Goal: Task Accomplishment & Management: Complete application form

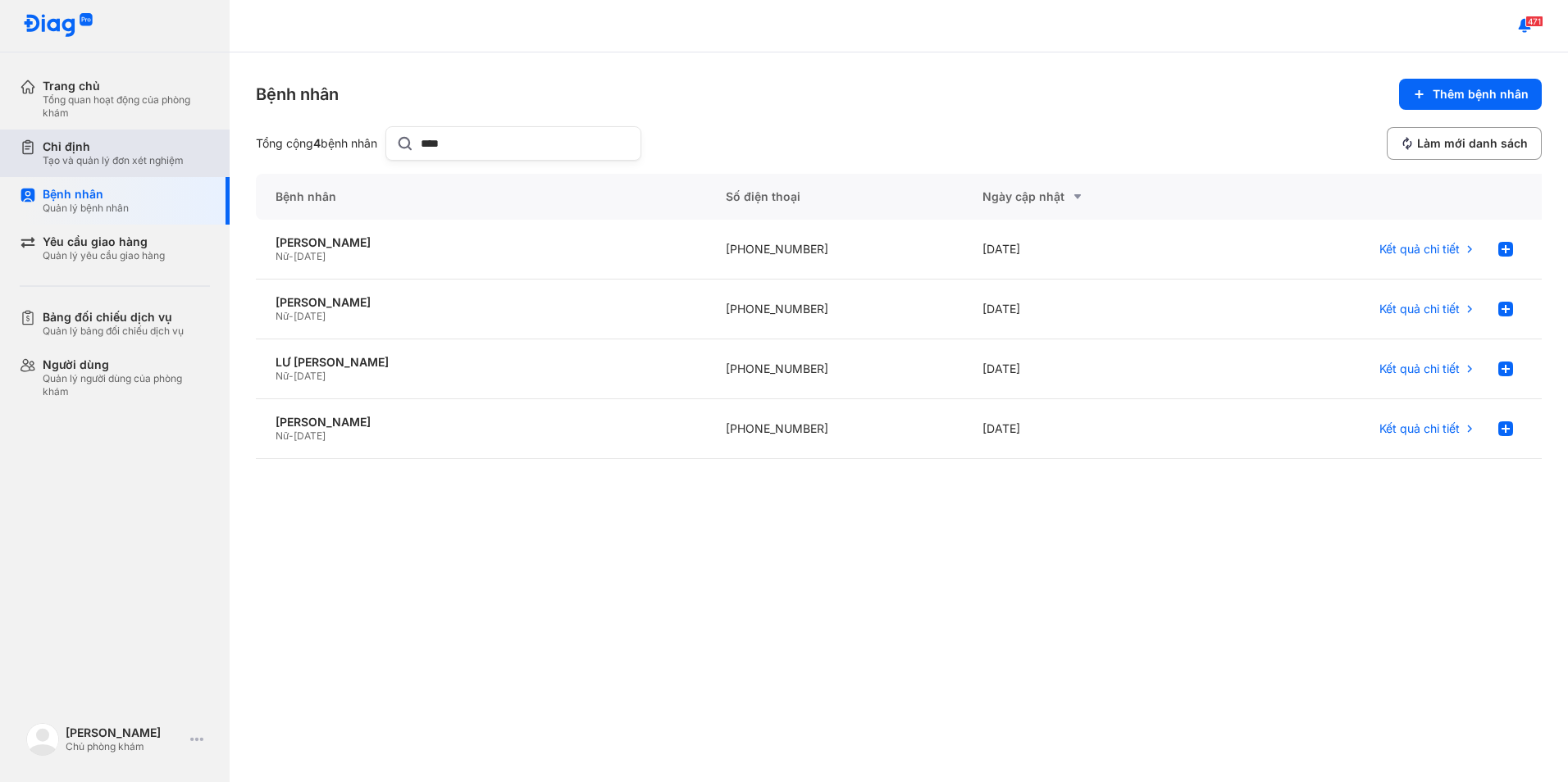
click at [100, 168] on div "Chỉ định Tạo và quản lý đơn xét nghiệm" at bounding box center [124, 154] width 210 height 47
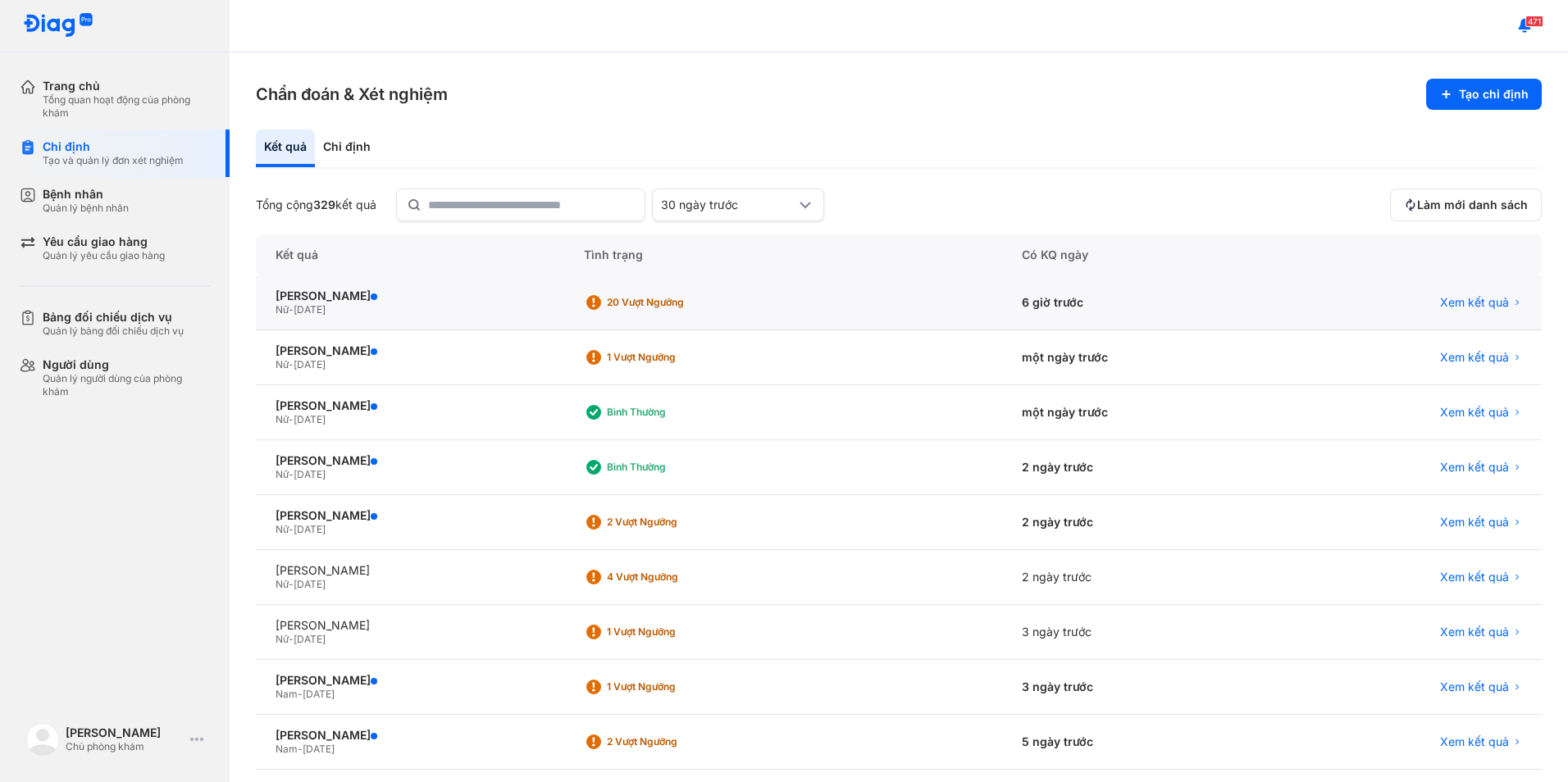
click at [364, 288] on div "HỒ THỊ MỸ HẠNH Nữ - 13/03/1979" at bounding box center [410, 303] width 308 height 55
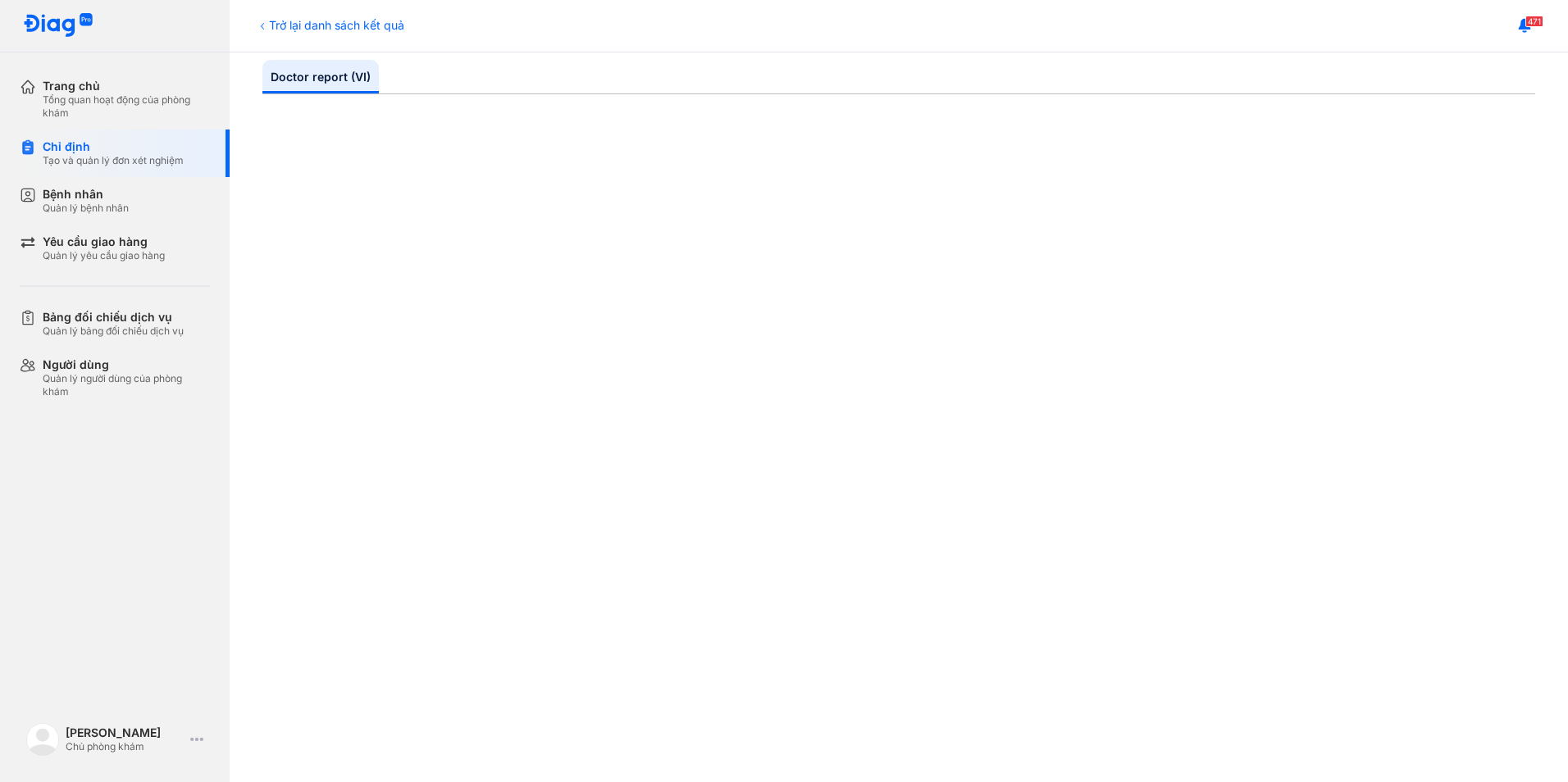
scroll to position [410, 0]
click at [316, 30] on div "Trở lại danh sách kết quả" at bounding box center [330, 25] width 149 height 17
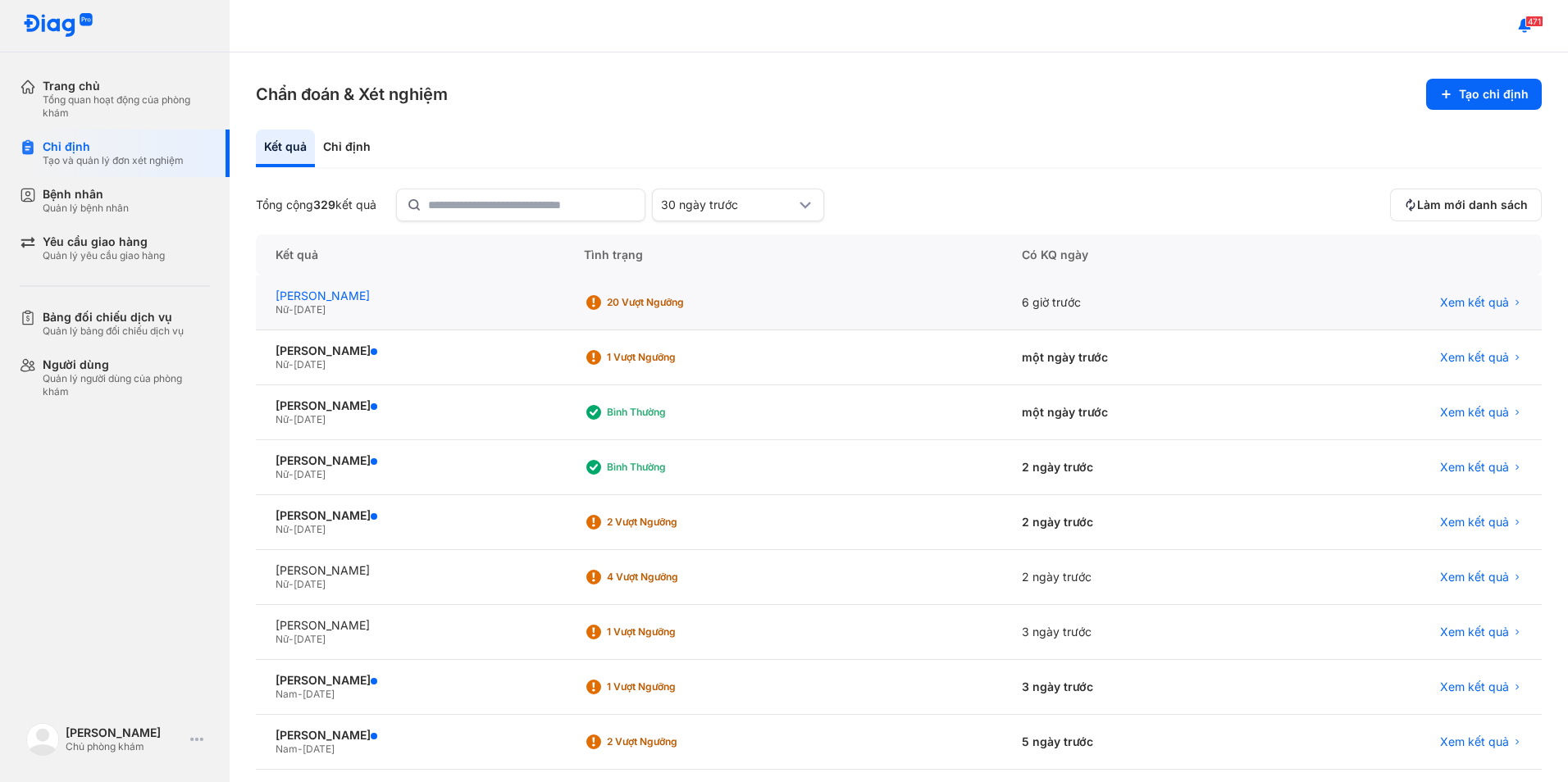
click at [367, 293] on div "[PERSON_NAME]" at bounding box center [410, 295] width 269 height 15
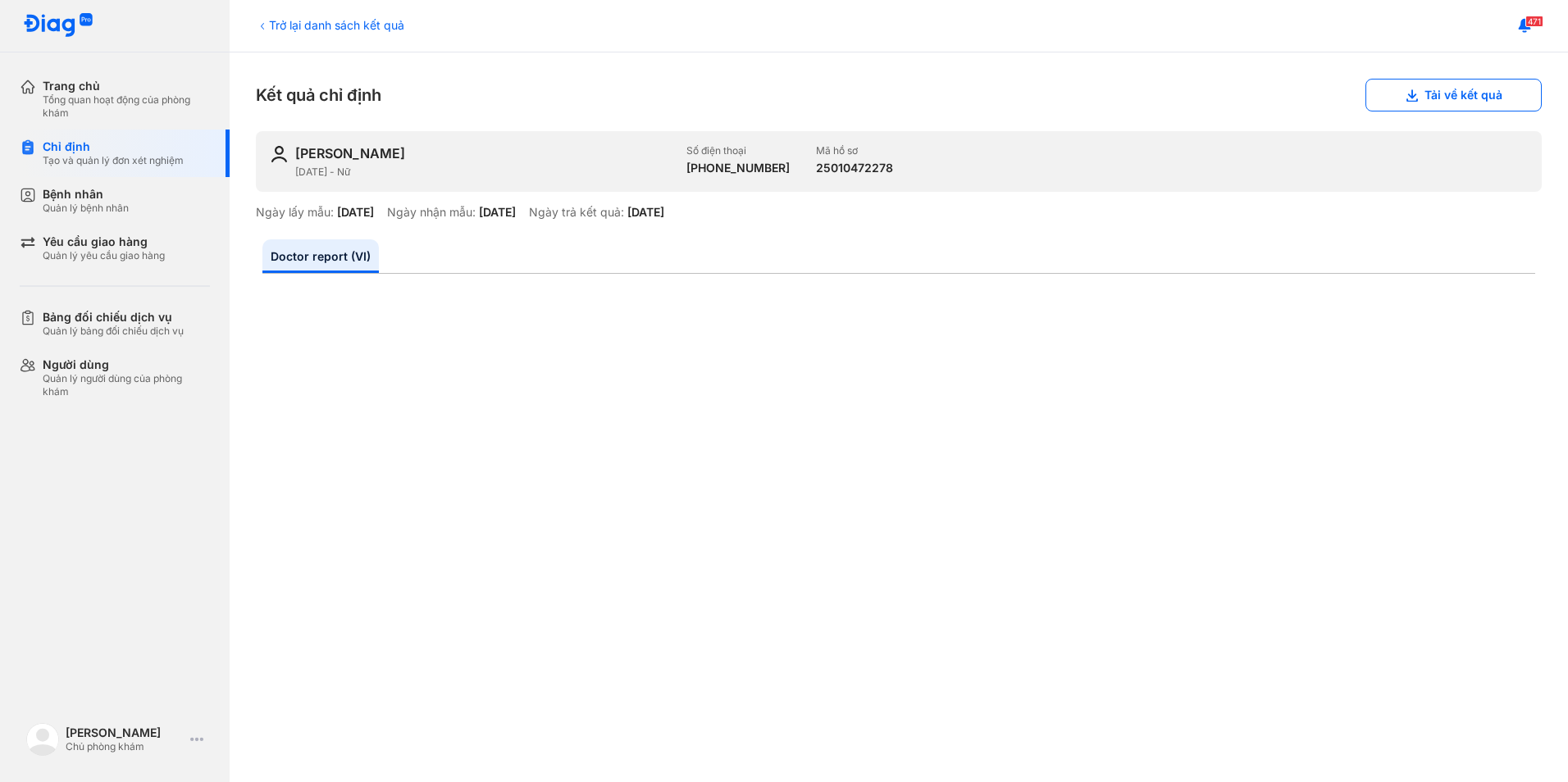
click at [287, 16] on div "471" at bounding box center [898, 26] width 1339 height 52
click at [285, 32] on div "Trở lại danh sách kết quả" at bounding box center [330, 25] width 149 height 17
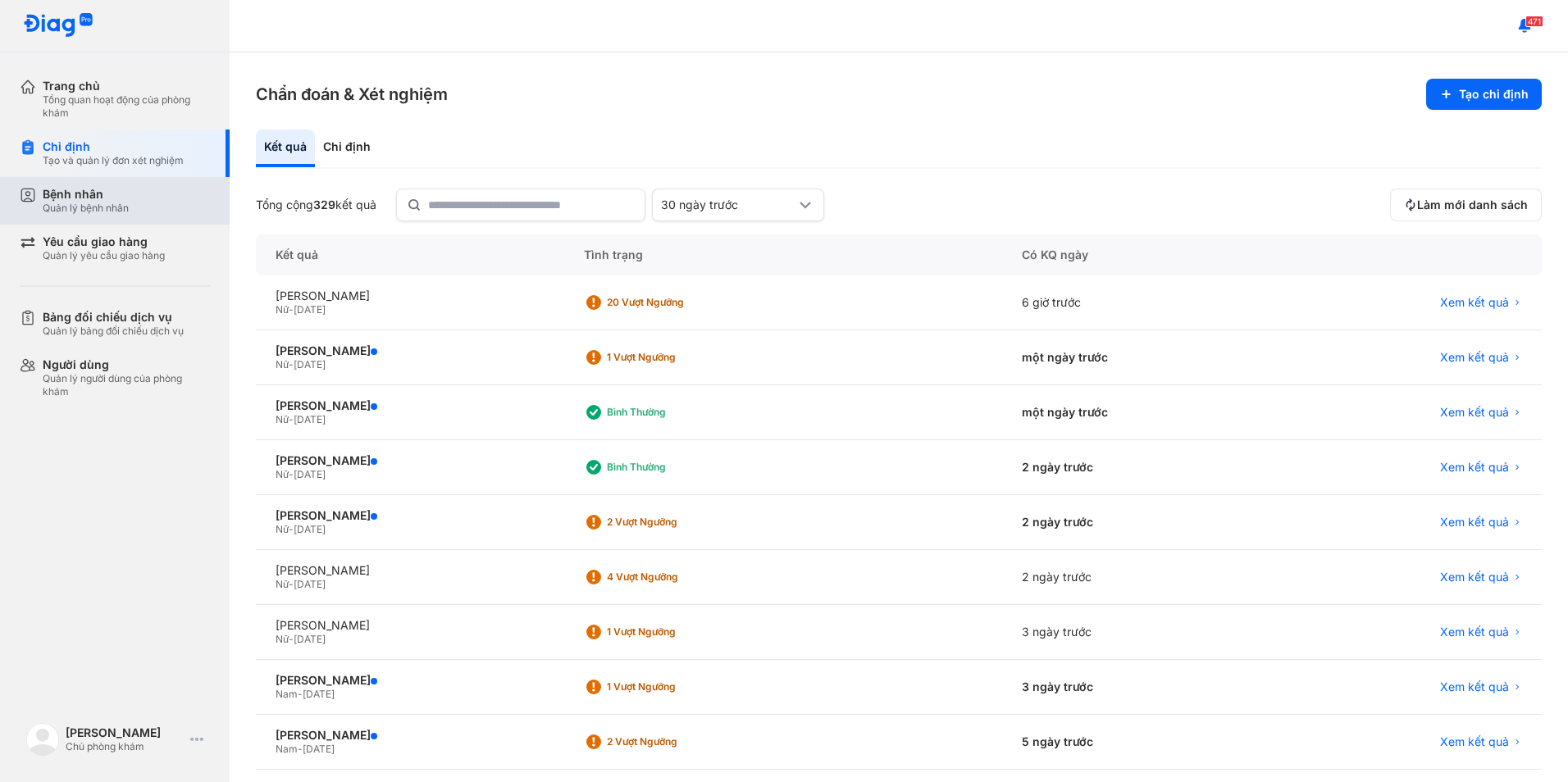
click at [120, 200] on div "Bệnh nhân" at bounding box center [85, 194] width 86 height 15
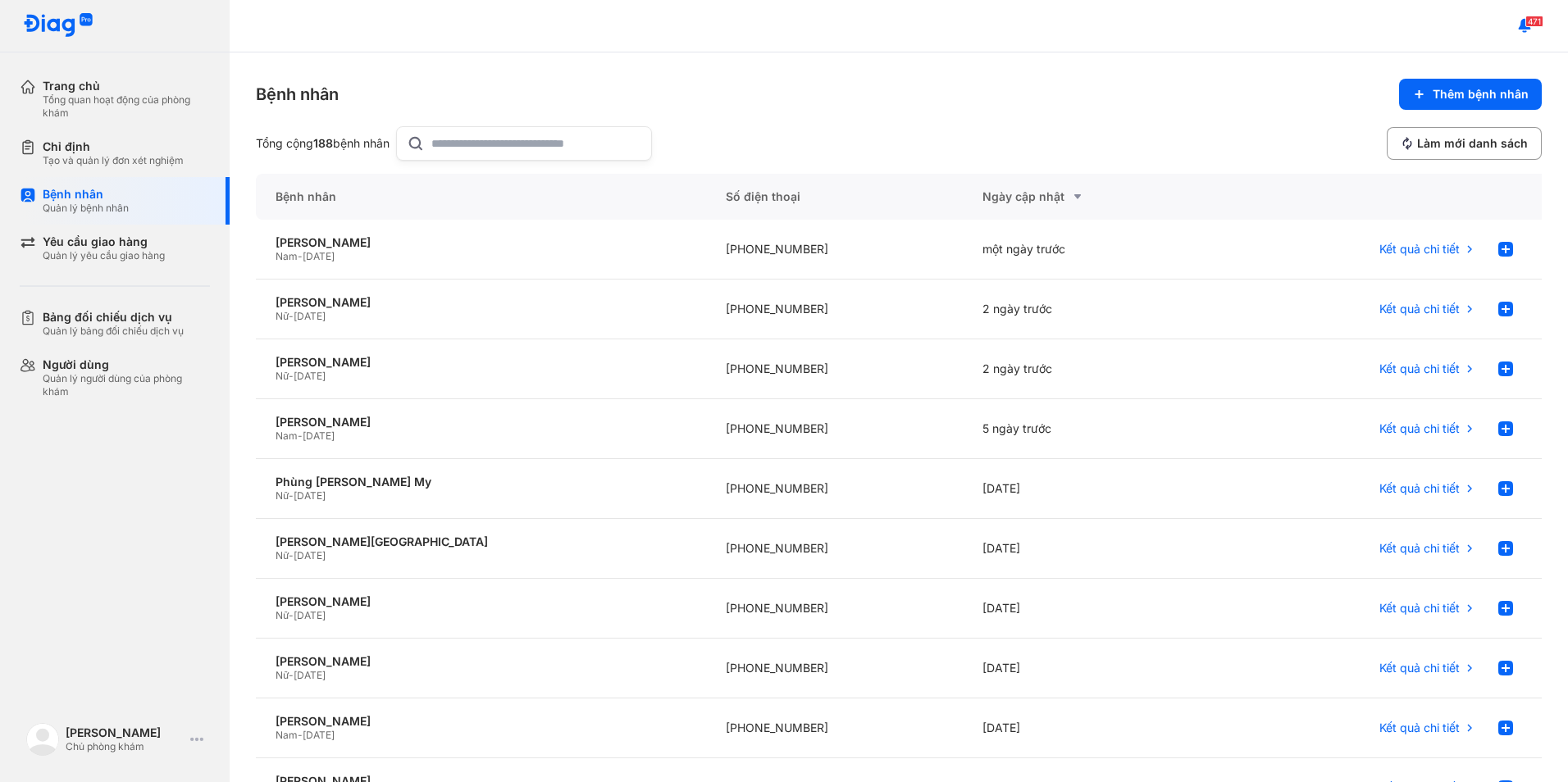
click at [570, 153] on input "text" at bounding box center [536, 143] width 210 height 33
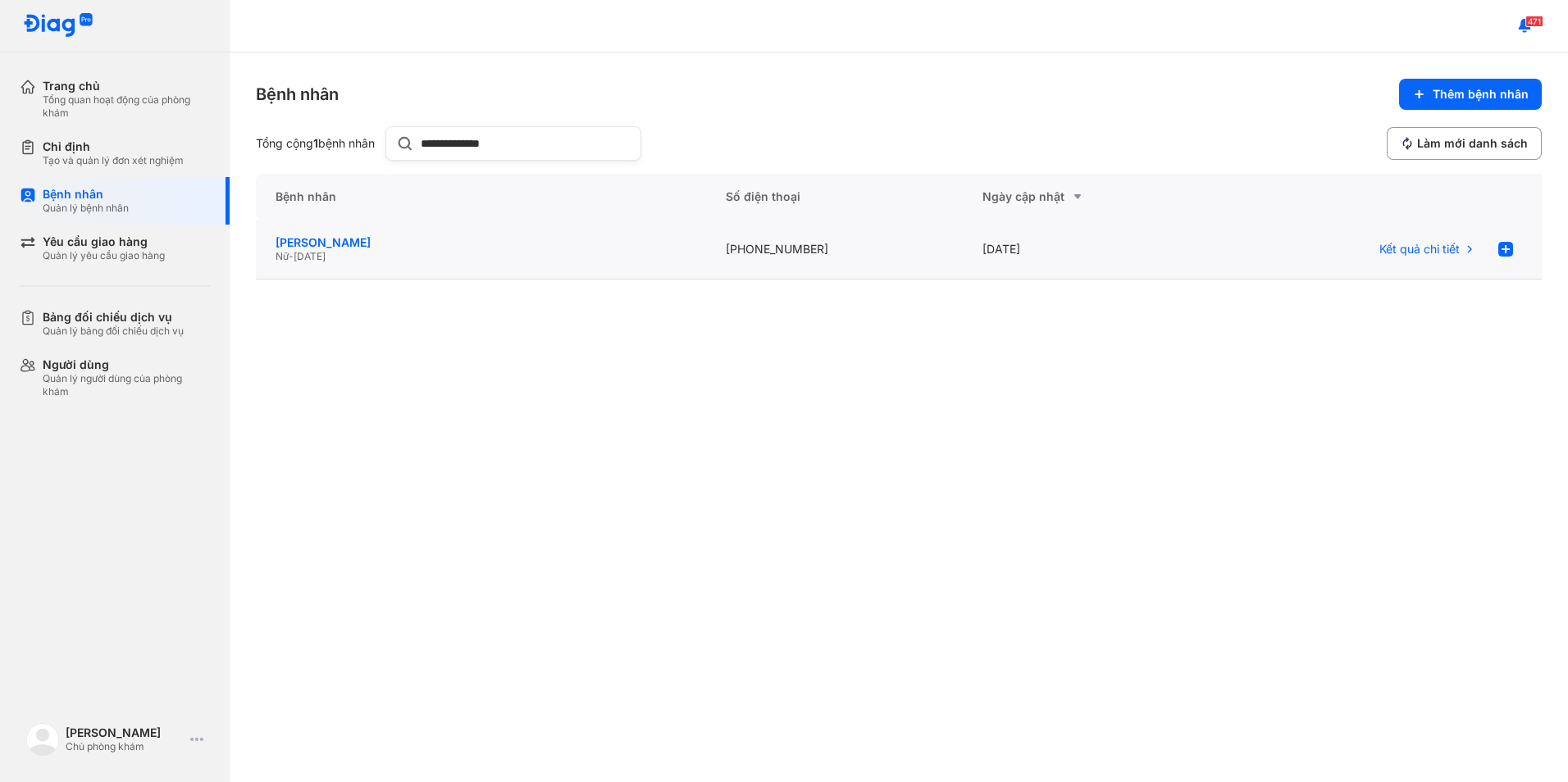
type input "**********"
click at [359, 235] on div "[PERSON_NAME]" at bounding box center [481, 242] width 411 height 15
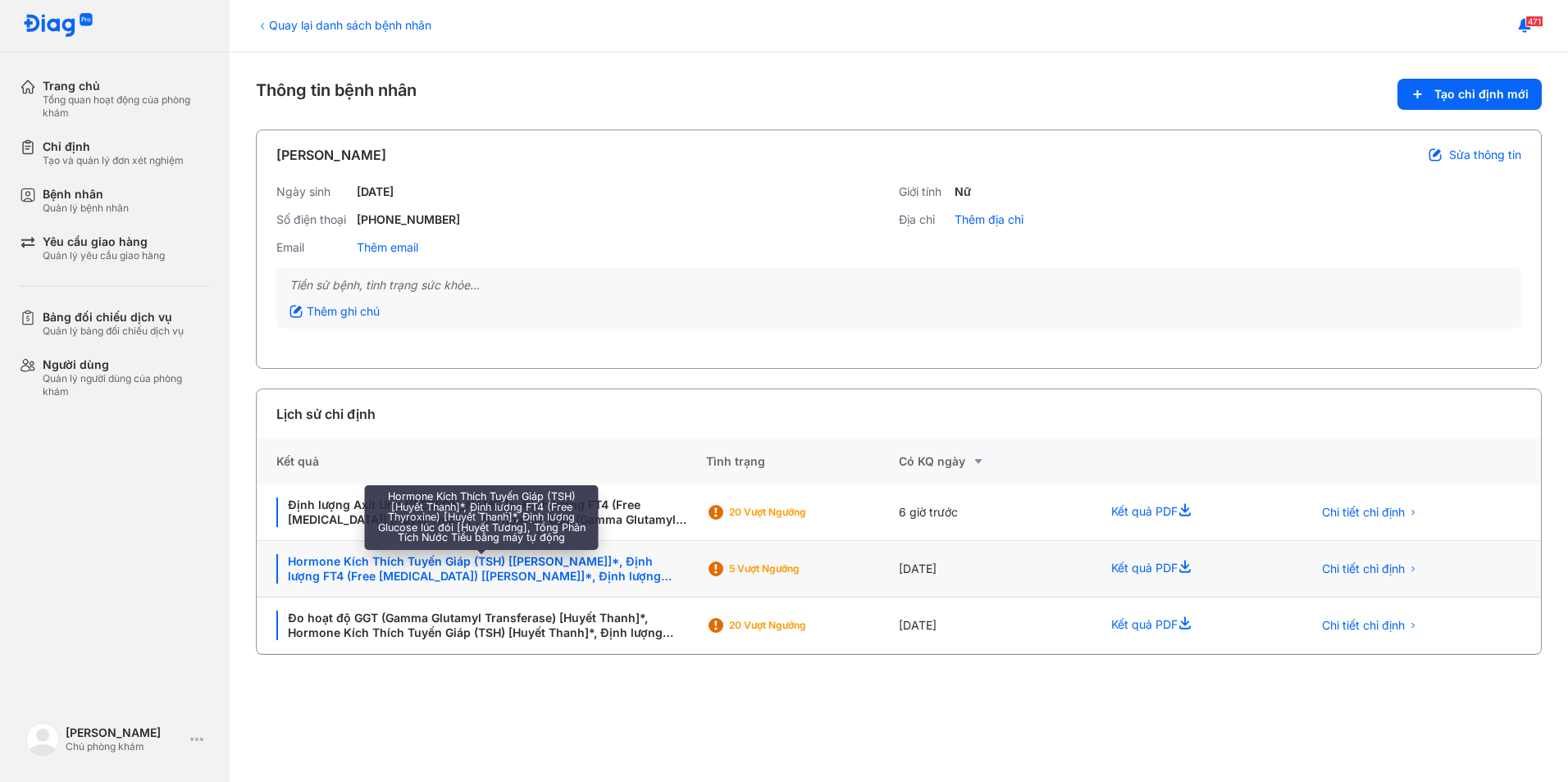
click at [434, 561] on div "Hormone Kích Thích Tuyến Giáp (TSH) [Huyết Thanh]*, Định lượng FT4 (Free Thyrox…" at bounding box center [482, 569] width 410 height 30
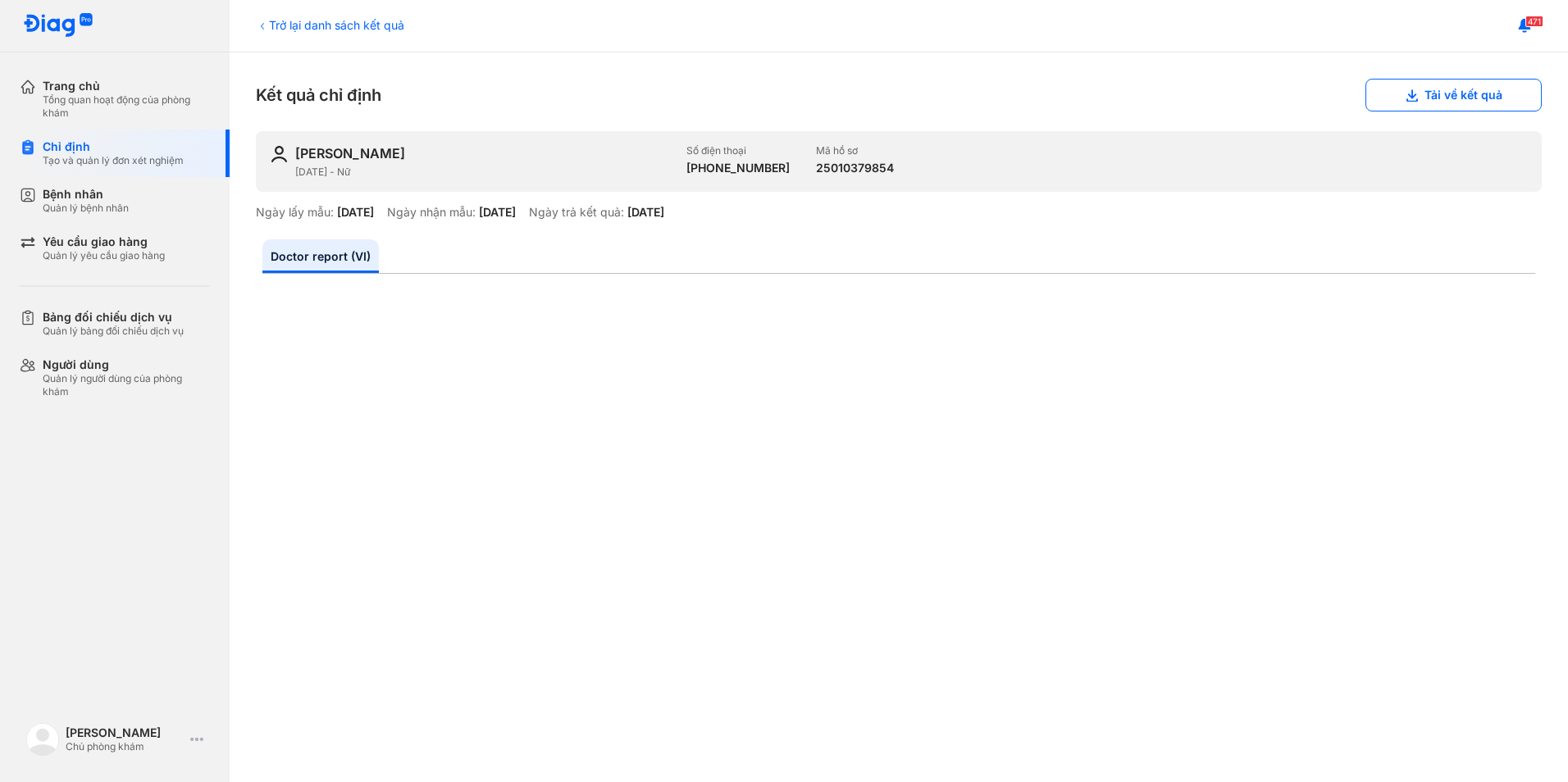
click at [306, 19] on div "Trở lại danh sách kết quả" at bounding box center [330, 25] width 149 height 17
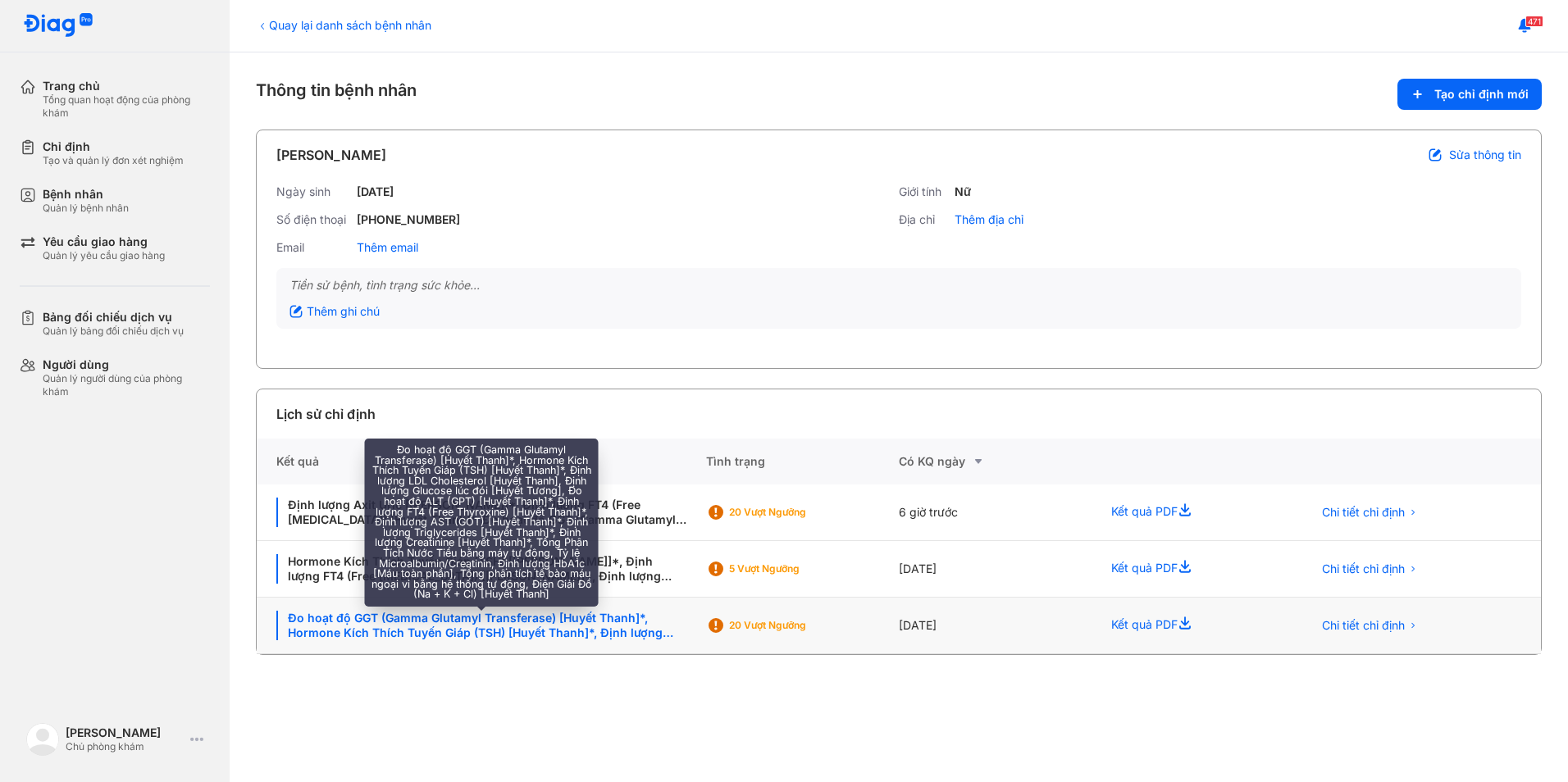
click at [539, 632] on div "Đo hoạt độ GGT (Gamma Glutamyl Transferase) [Huyết Thanh]*, Hormone Kích Thích …" at bounding box center [482, 625] width 410 height 30
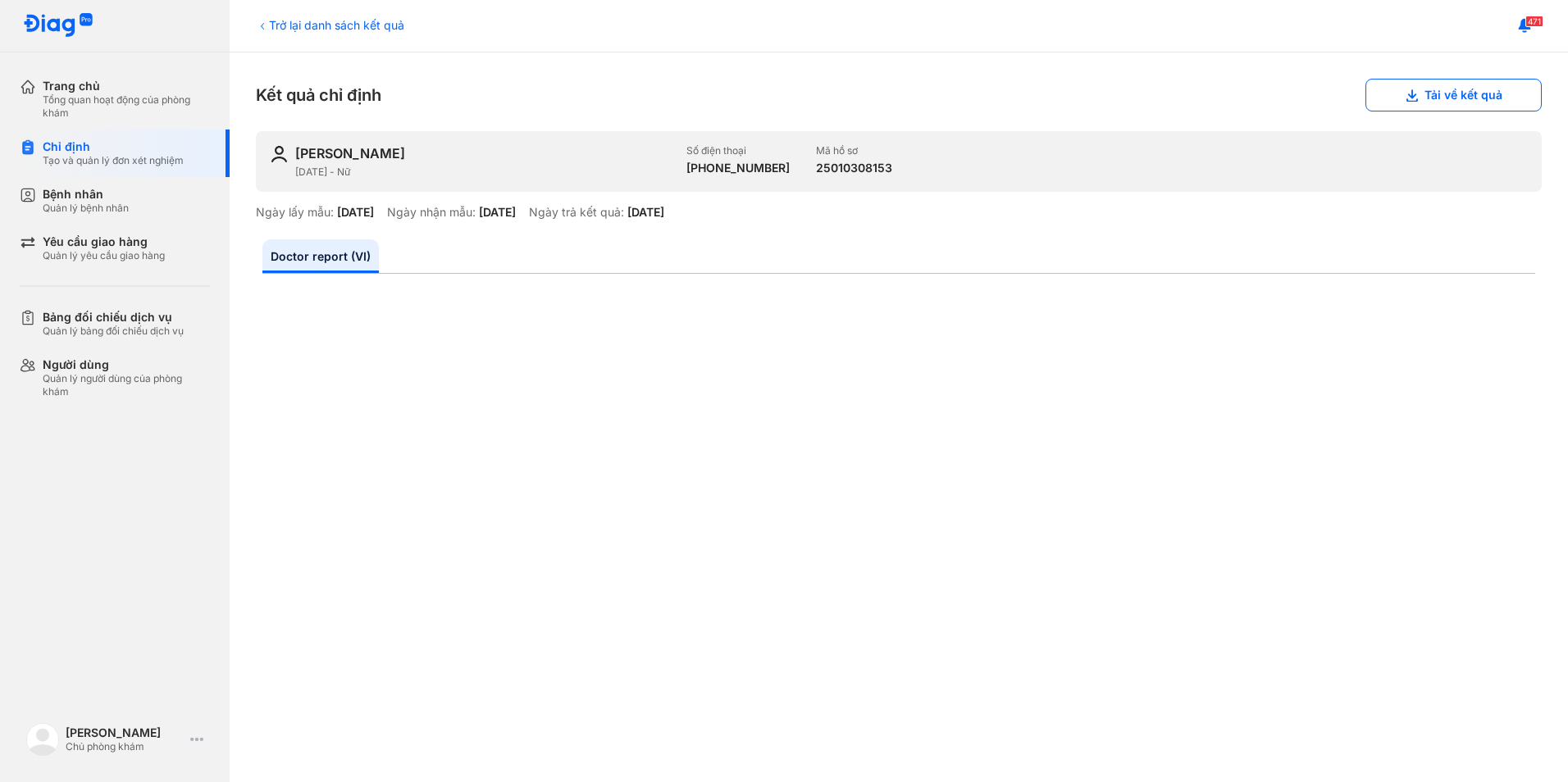
click at [300, 19] on div "Trở lại danh sách kết quả" at bounding box center [330, 25] width 149 height 17
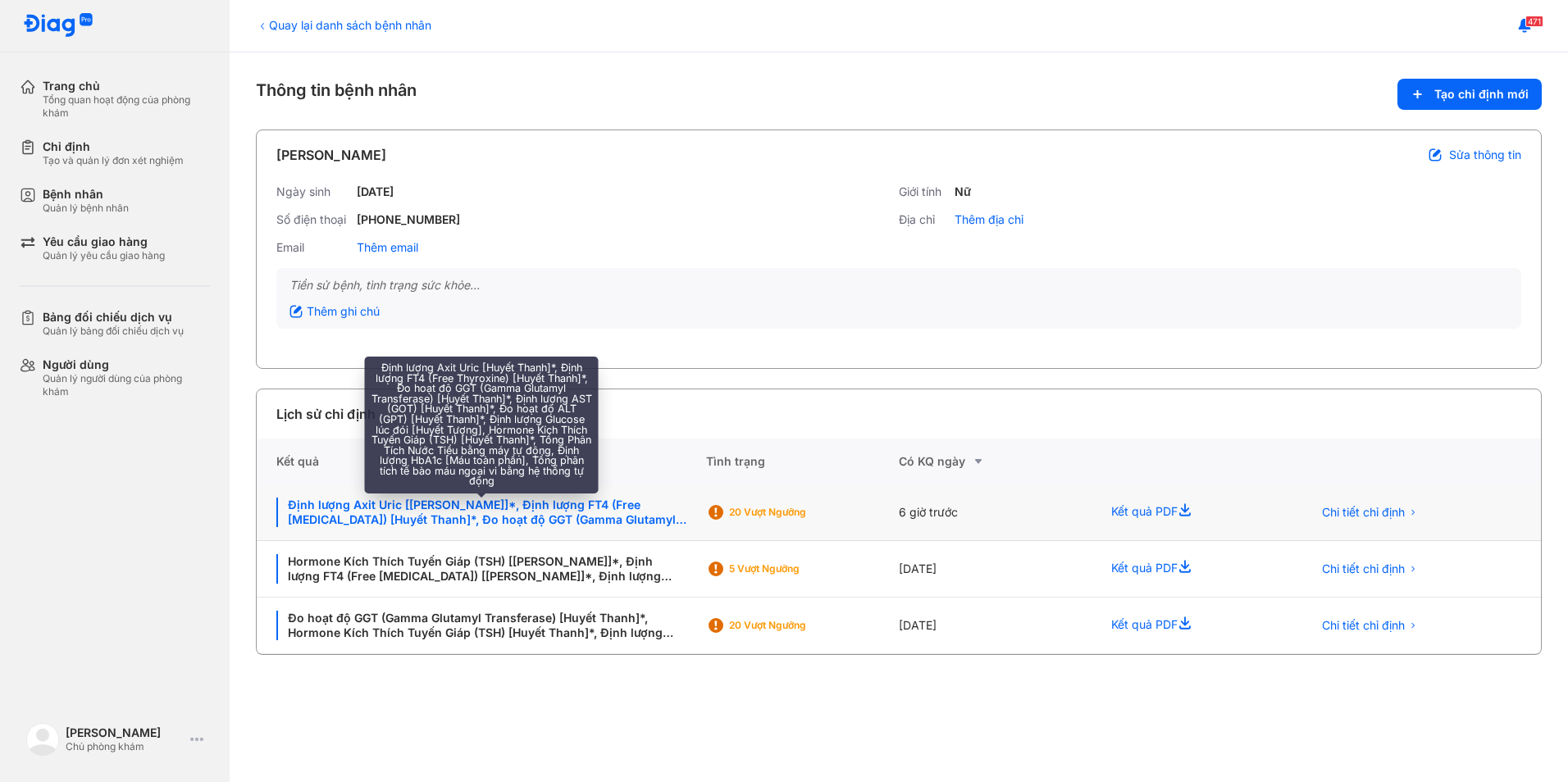
click at [585, 514] on div "Định lượng Axit Uric [[PERSON_NAME]]*, Định lượng FT4 (Free [MEDICAL_DATA]) [Hu…" at bounding box center [482, 512] width 410 height 30
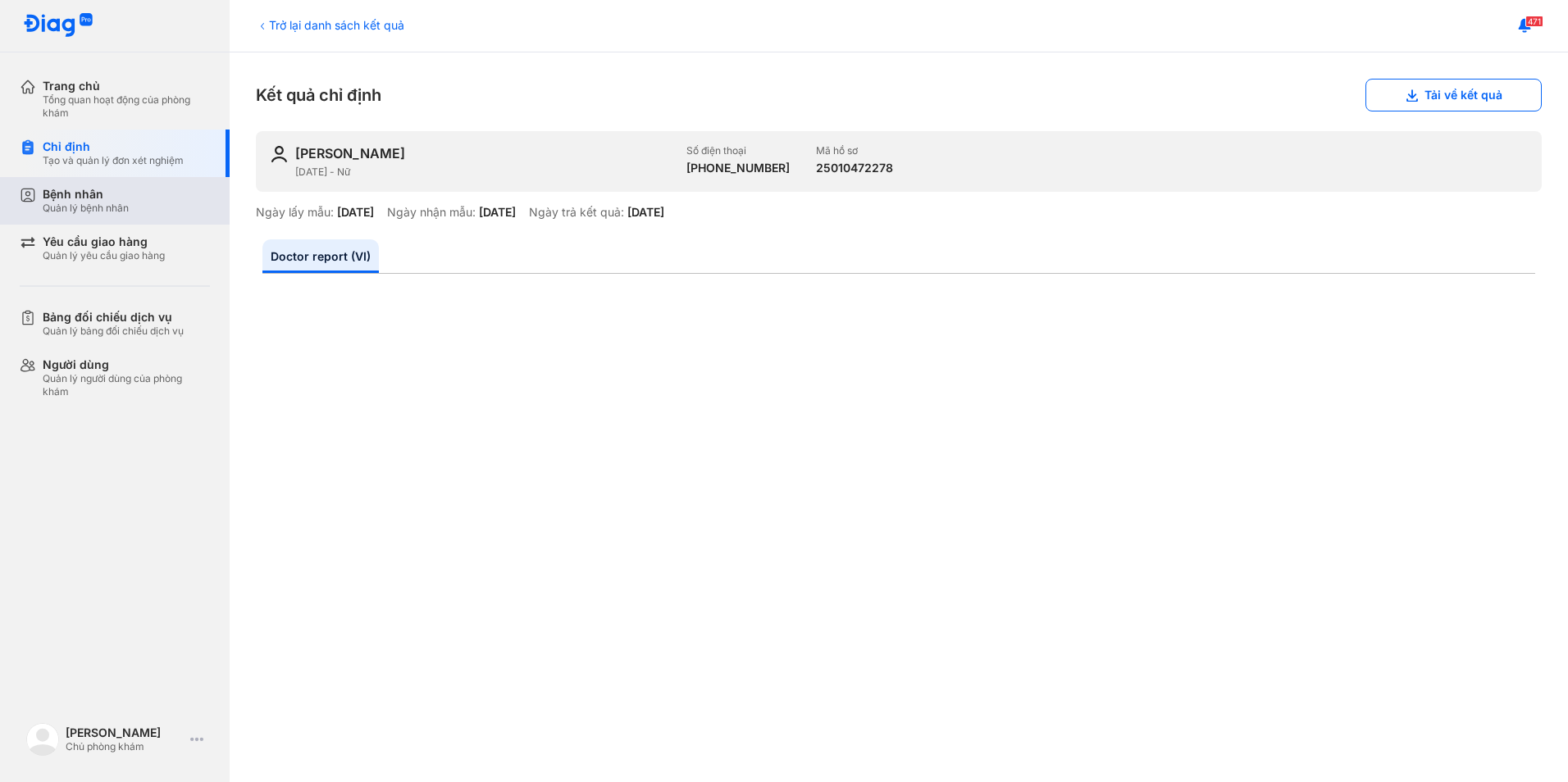
click at [73, 193] on div "Bệnh nhân" at bounding box center [85, 194] width 86 height 15
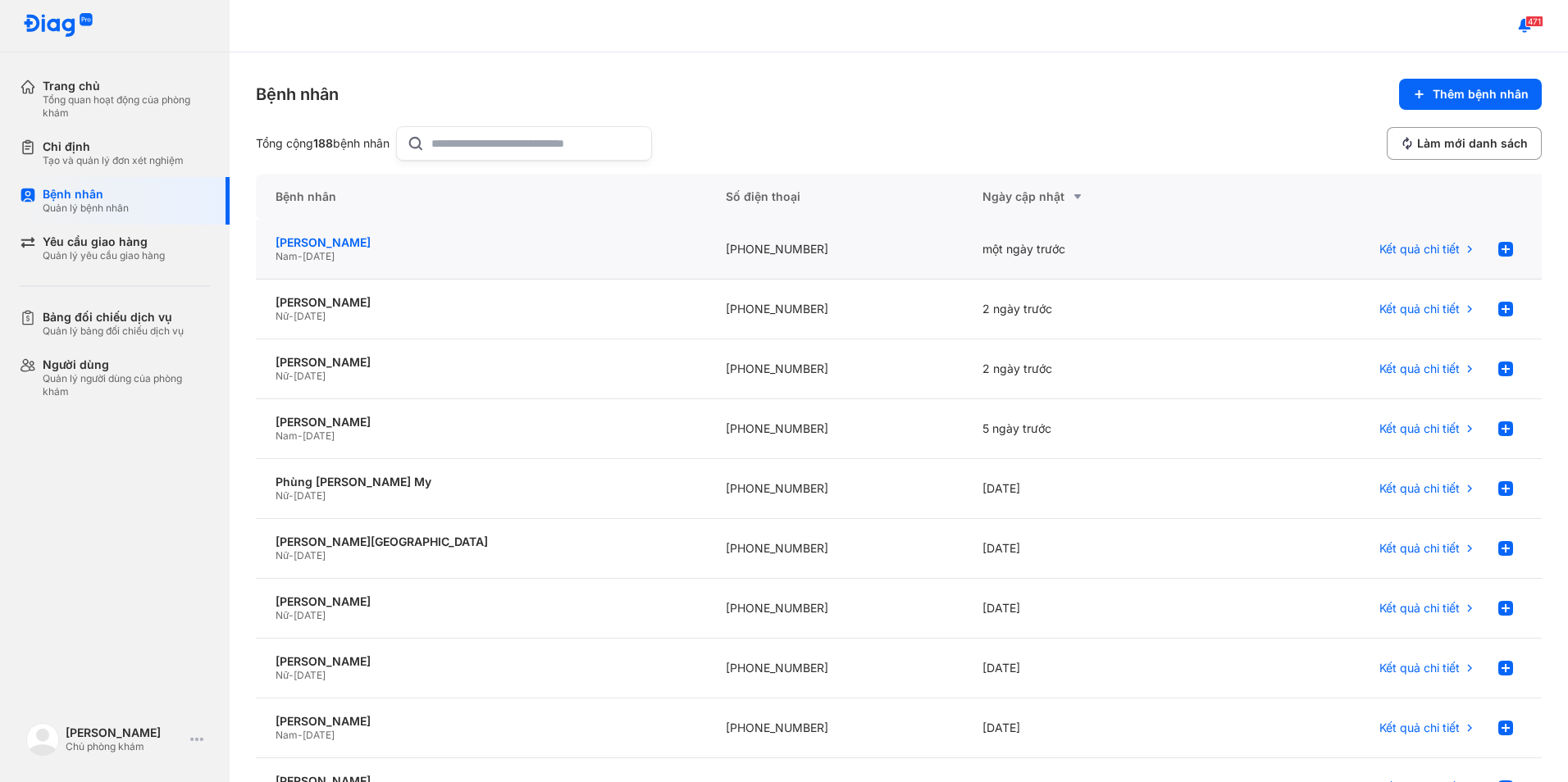
click at [354, 236] on div "[PERSON_NAME]" at bounding box center [481, 242] width 411 height 15
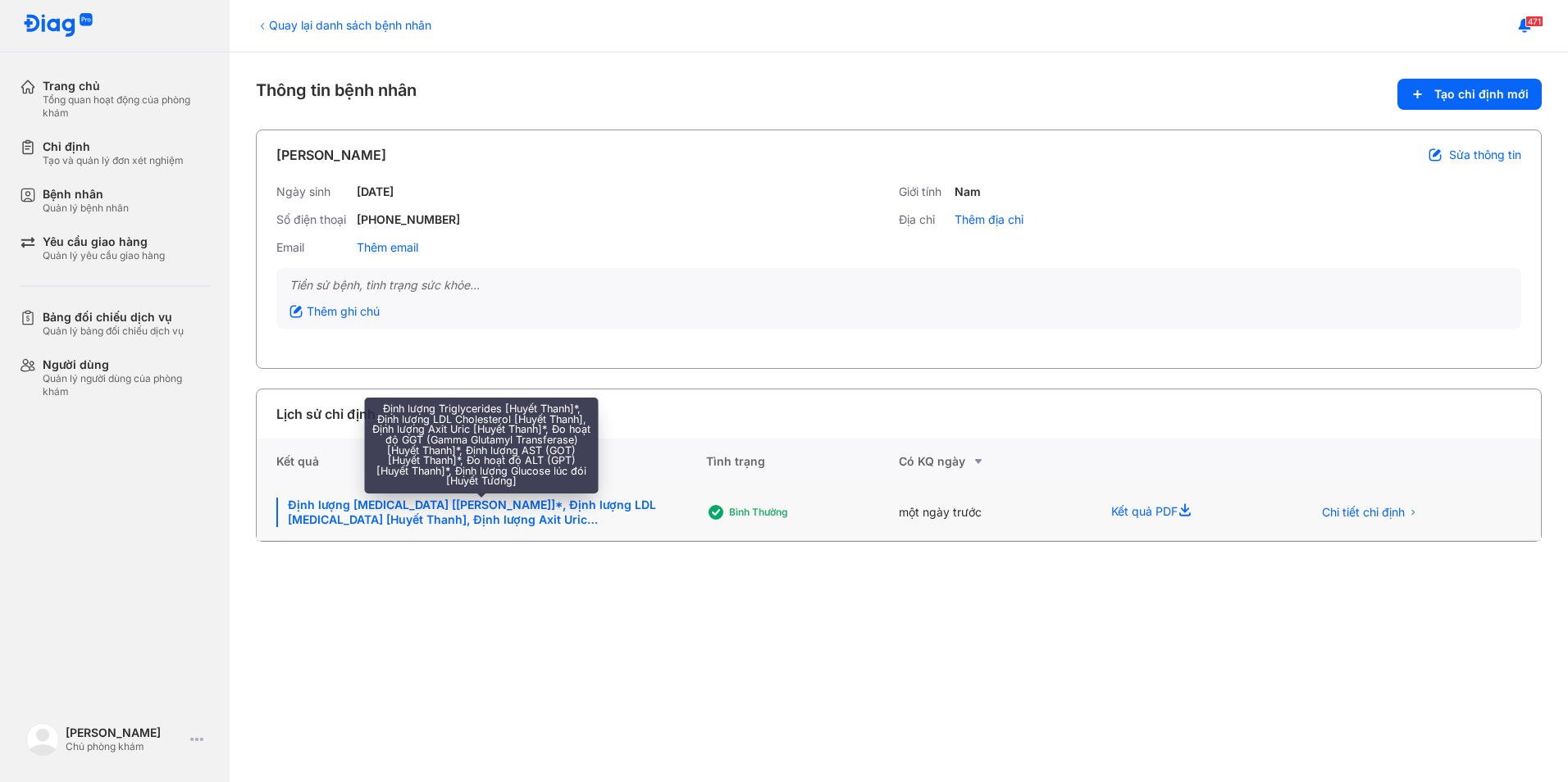
click at [467, 516] on div "Định lượng Triglycerides [Huyết Thanh]*, Định lượng LDL Cholesterol [Huyết Than…" at bounding box center [482, 512] width 410 height 30
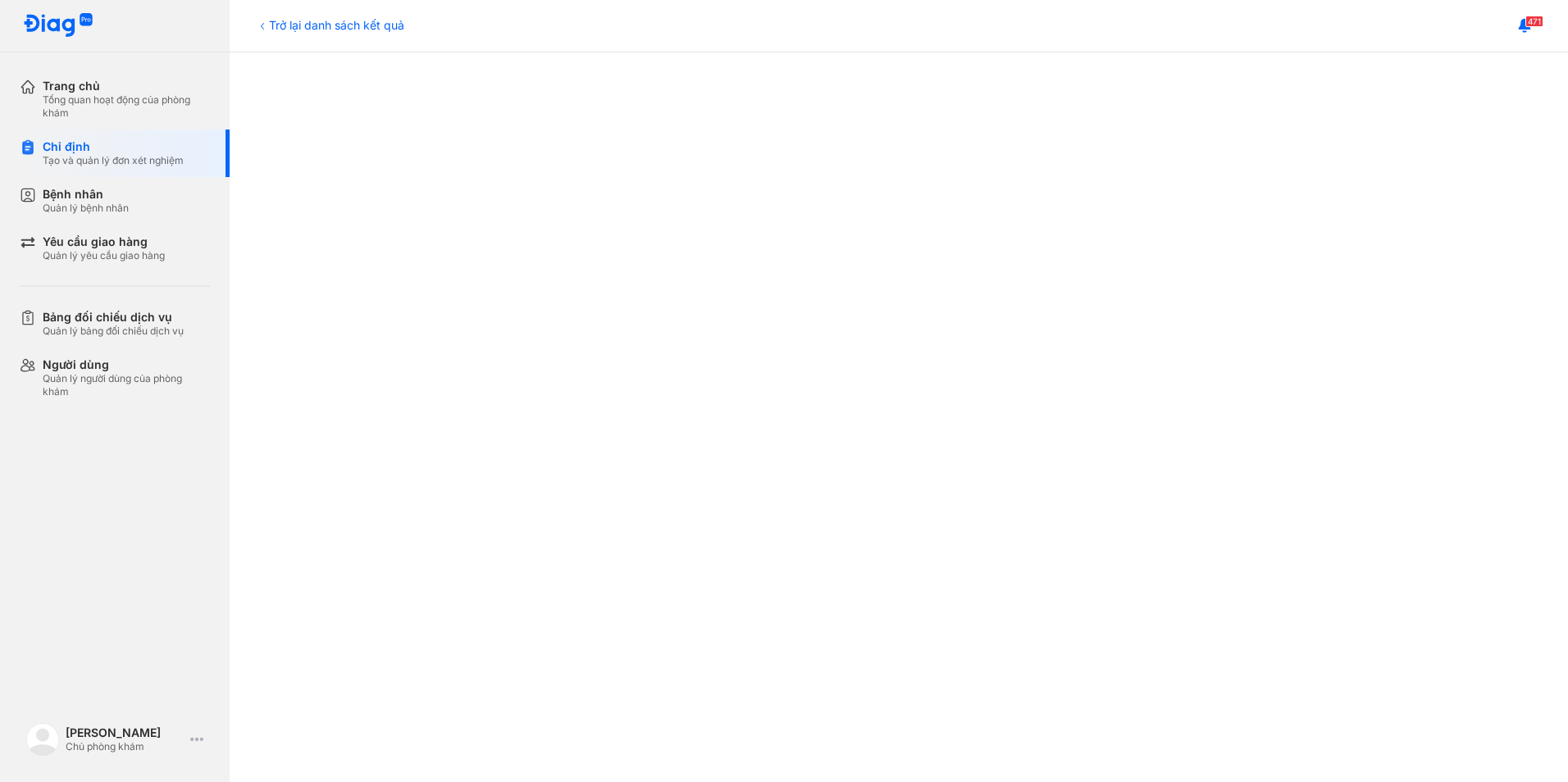
scroll to position [383, 0]
click at [309, 17] on div "Trở lại danh sách kết quả" at bounding box center [330, 25] width 149 height 17
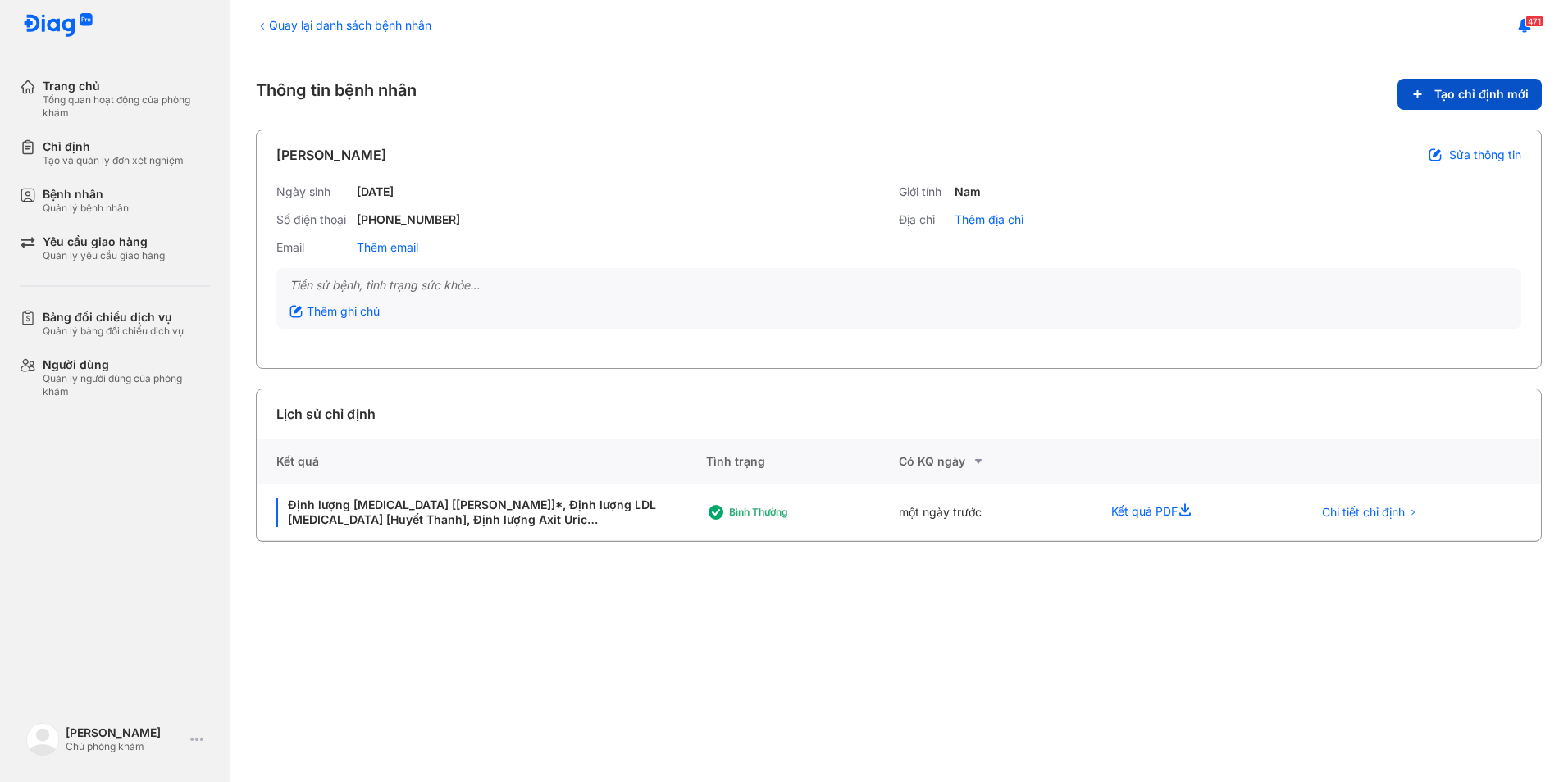
click at [1500, 95] on span "Tạo chỉ định mới" at bounding box center [1481, 94] width 95 height 15
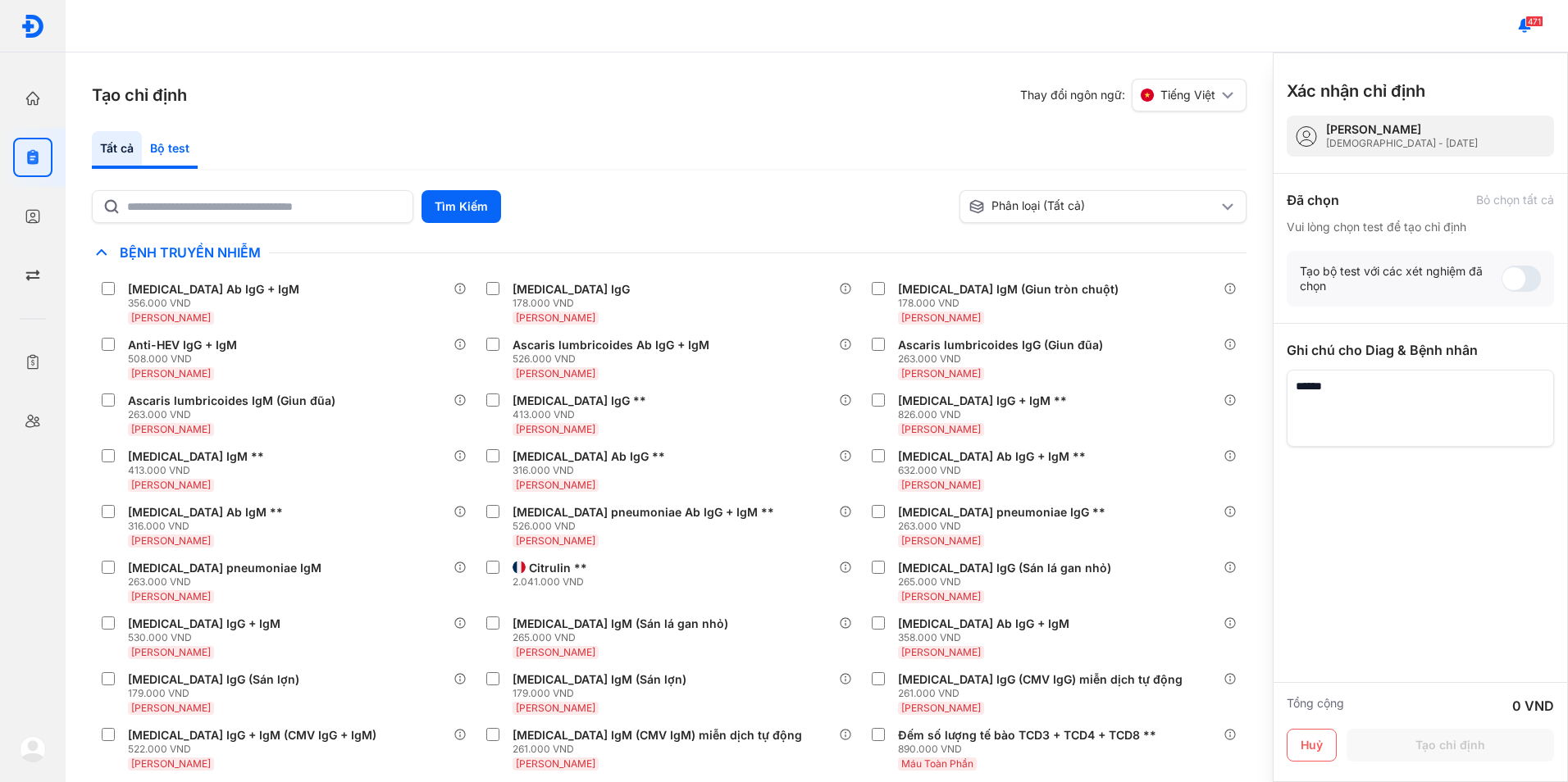
click at [161, 143] on div "Bộ test" at bounding box center [169, 150] width 56 height 37
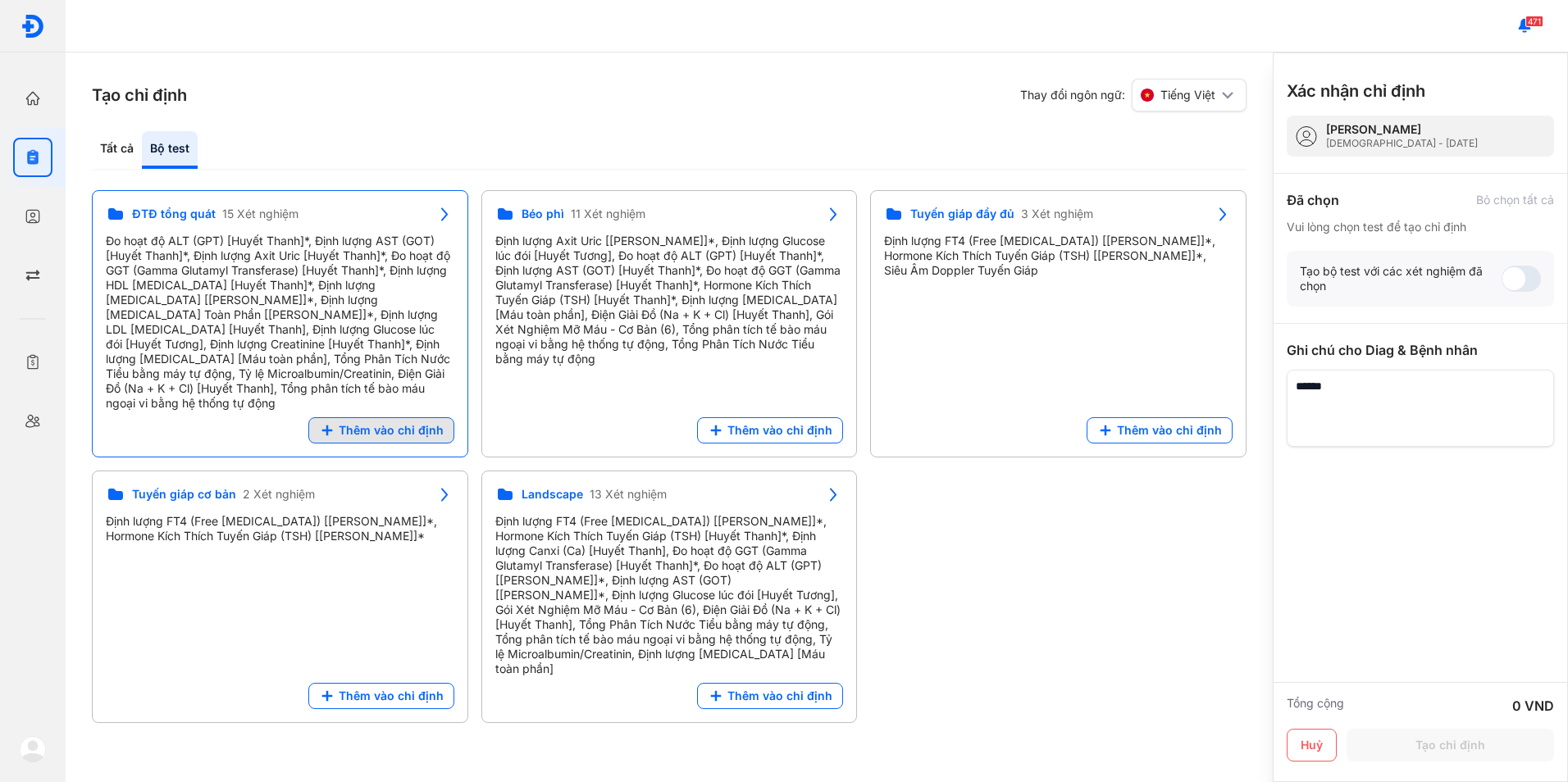
click at [439, 424] on span "Thêm vào chỉ định" at bounding box center [391, 430] width 105 height 15
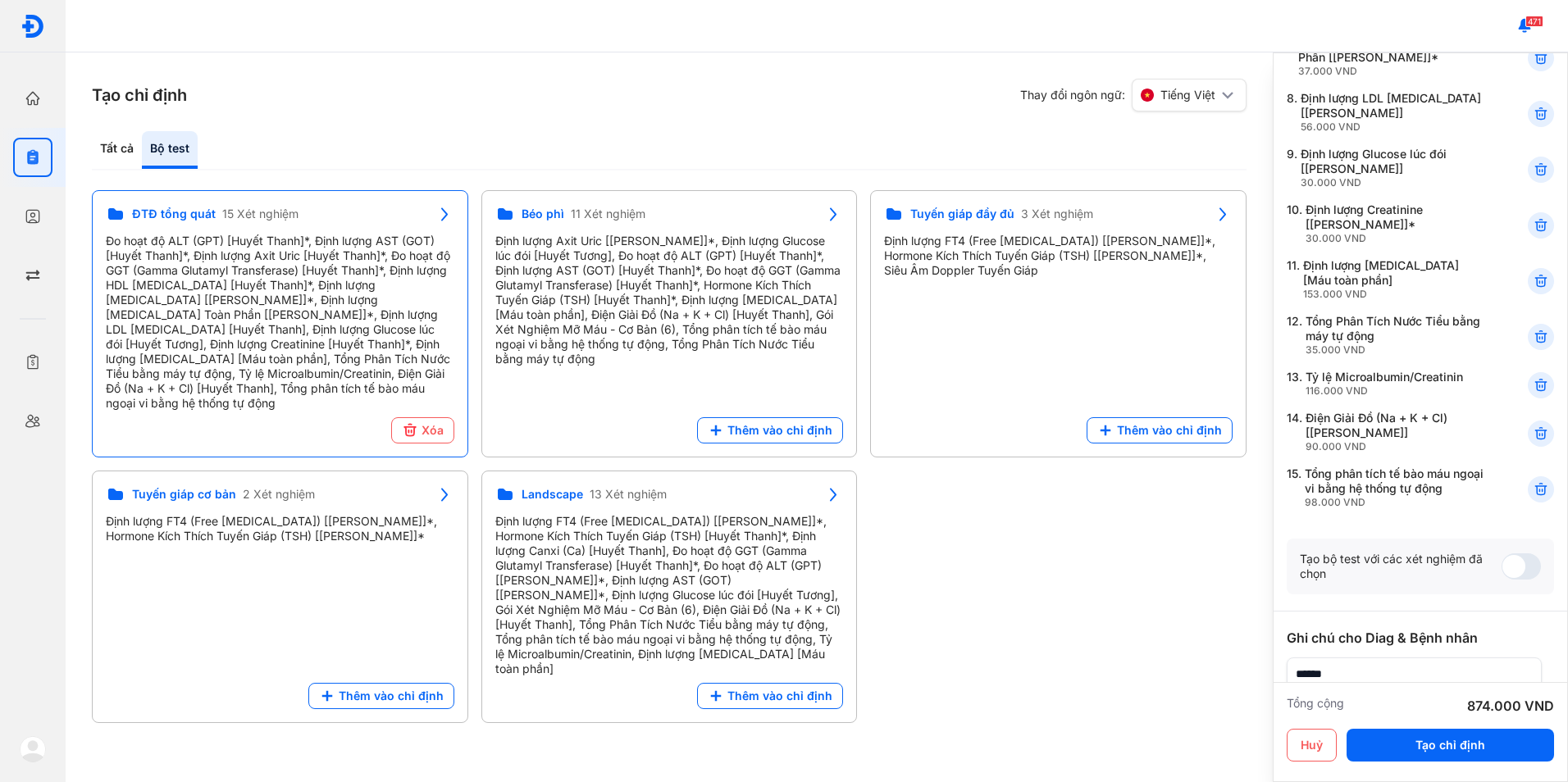
scroll to position [684, 0]
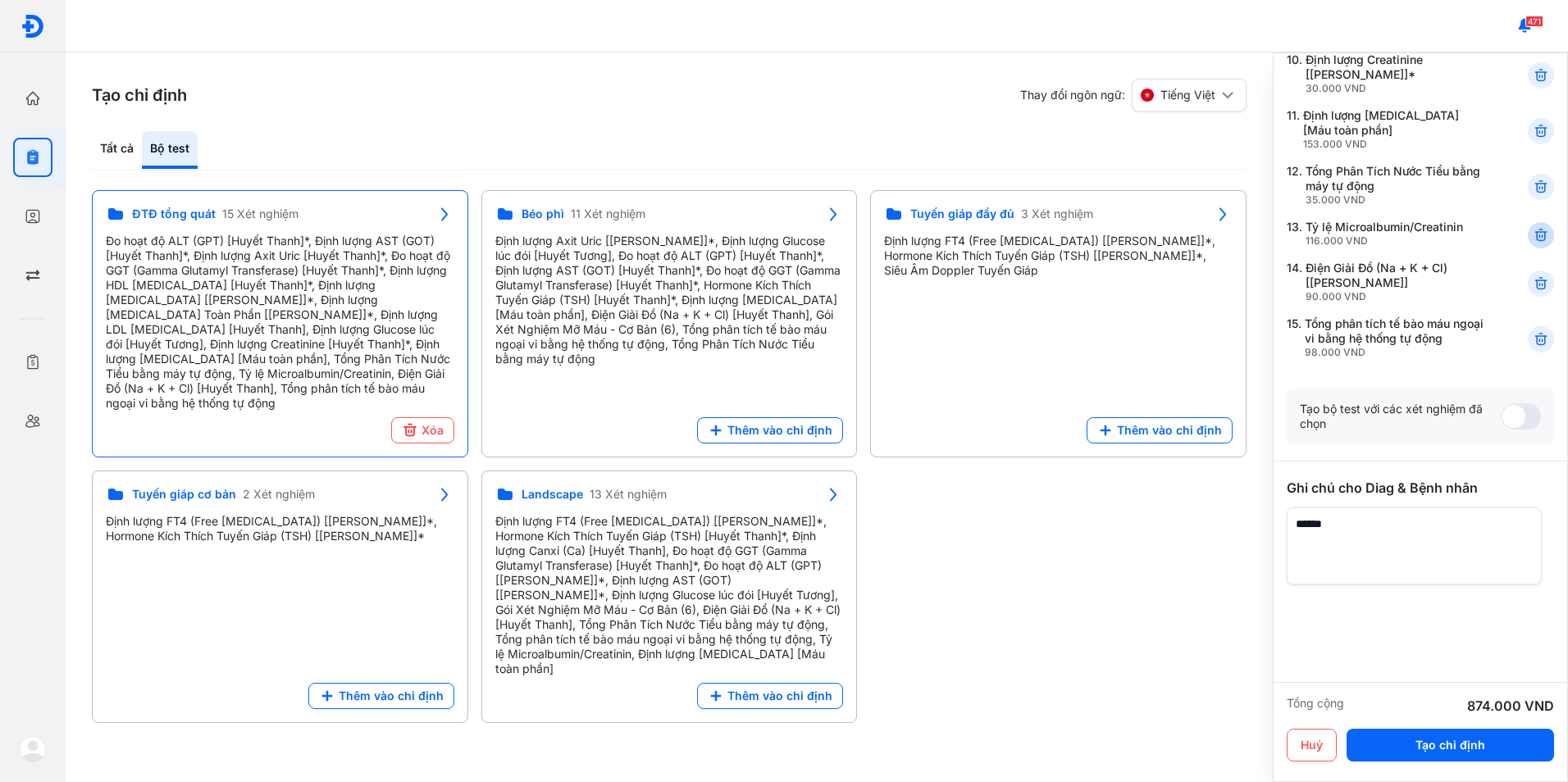
click at [1533, 237] on icon at bounding box center [1540, 235] width 17 height 17
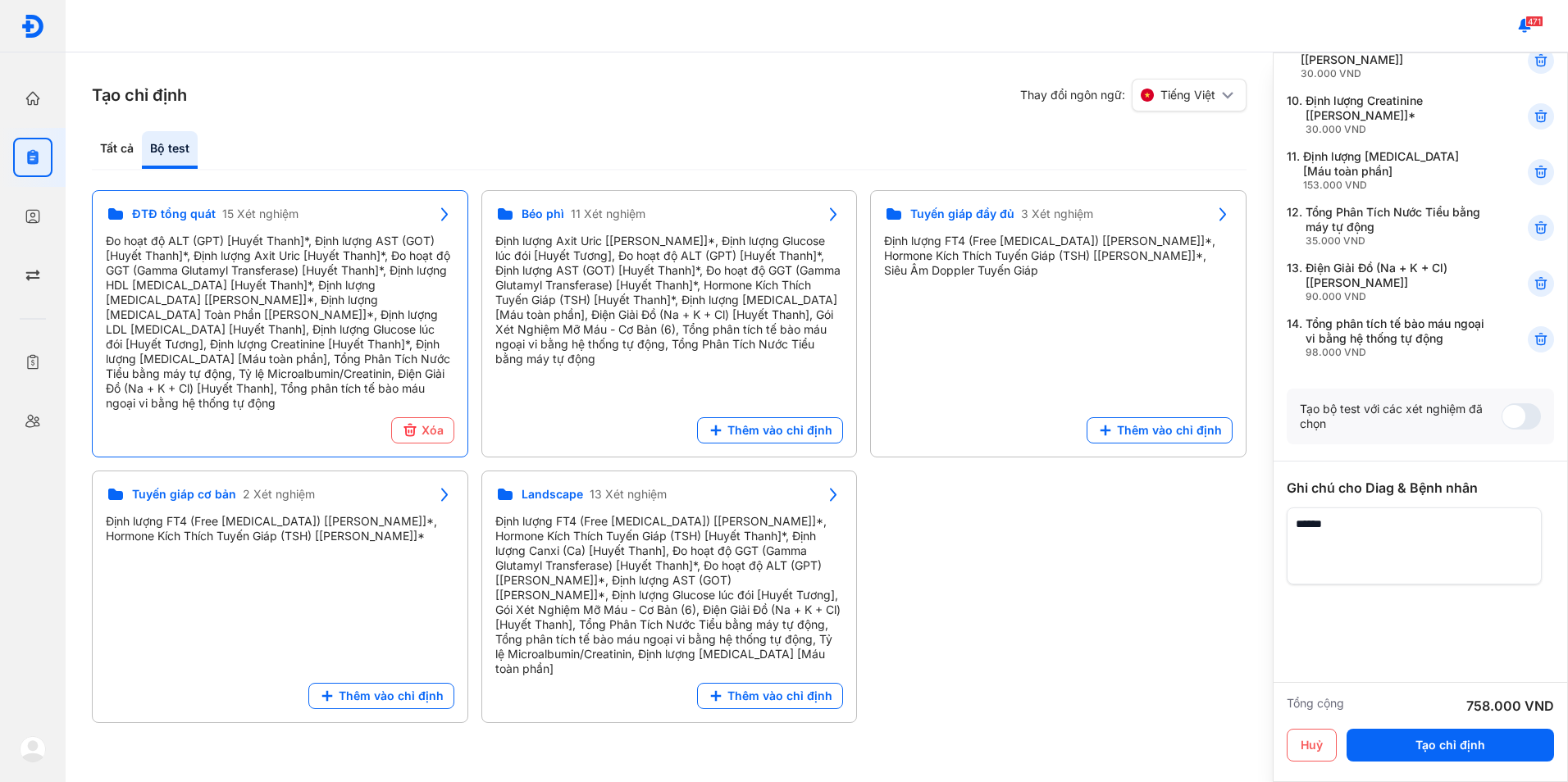
scroll to position [643, 0]
click at [1533, 284] on icon at bounding box center [1540, 284] width 17 height 17
click at [1387, 540] on textarea at bounding box center [1413, 546] width 255 height 77
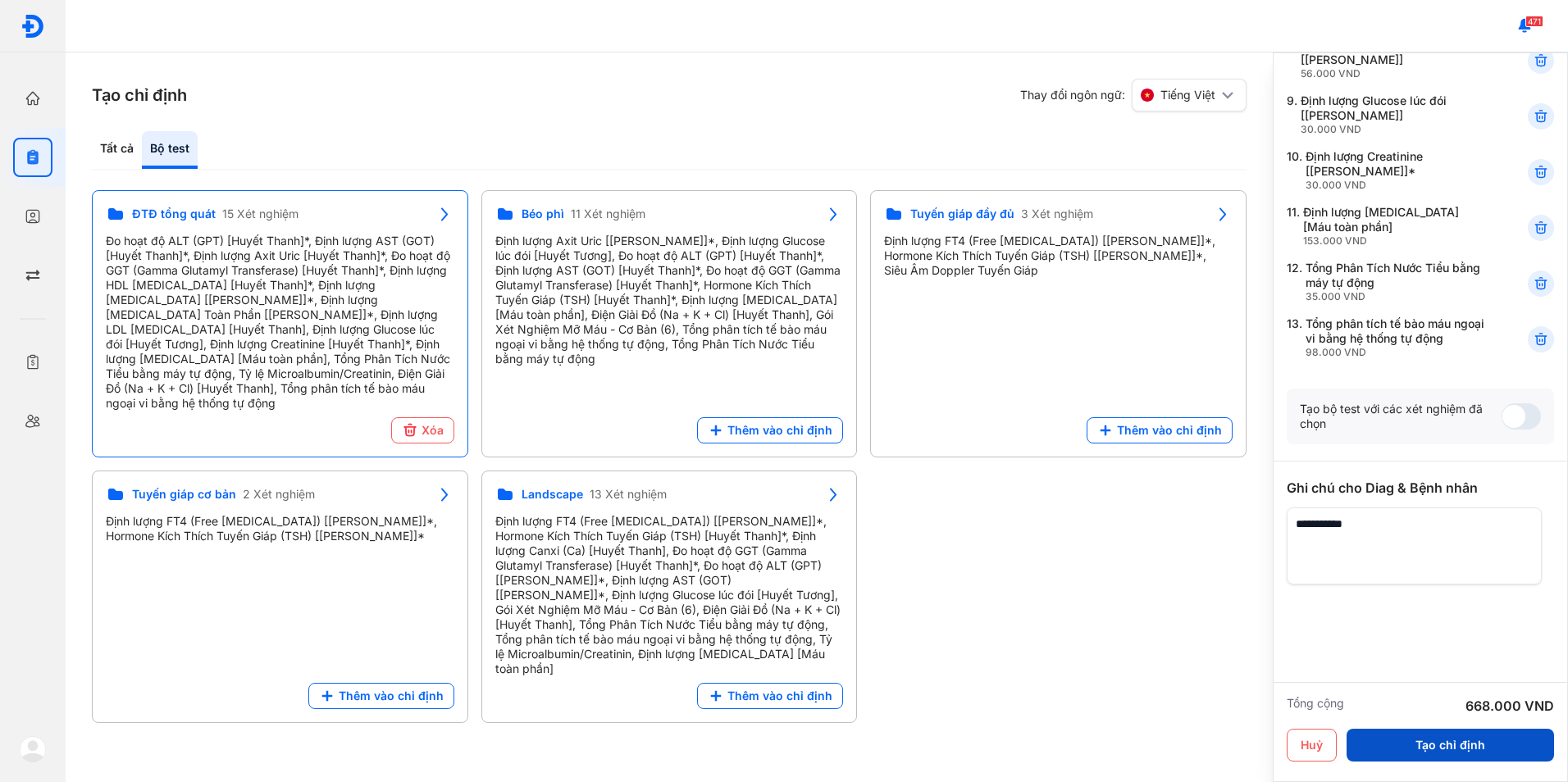
type textarea "**********"
click at [1398, 747] on button "Tạo chỉ định" at bounding box center [1450, 745] width 208 height 33
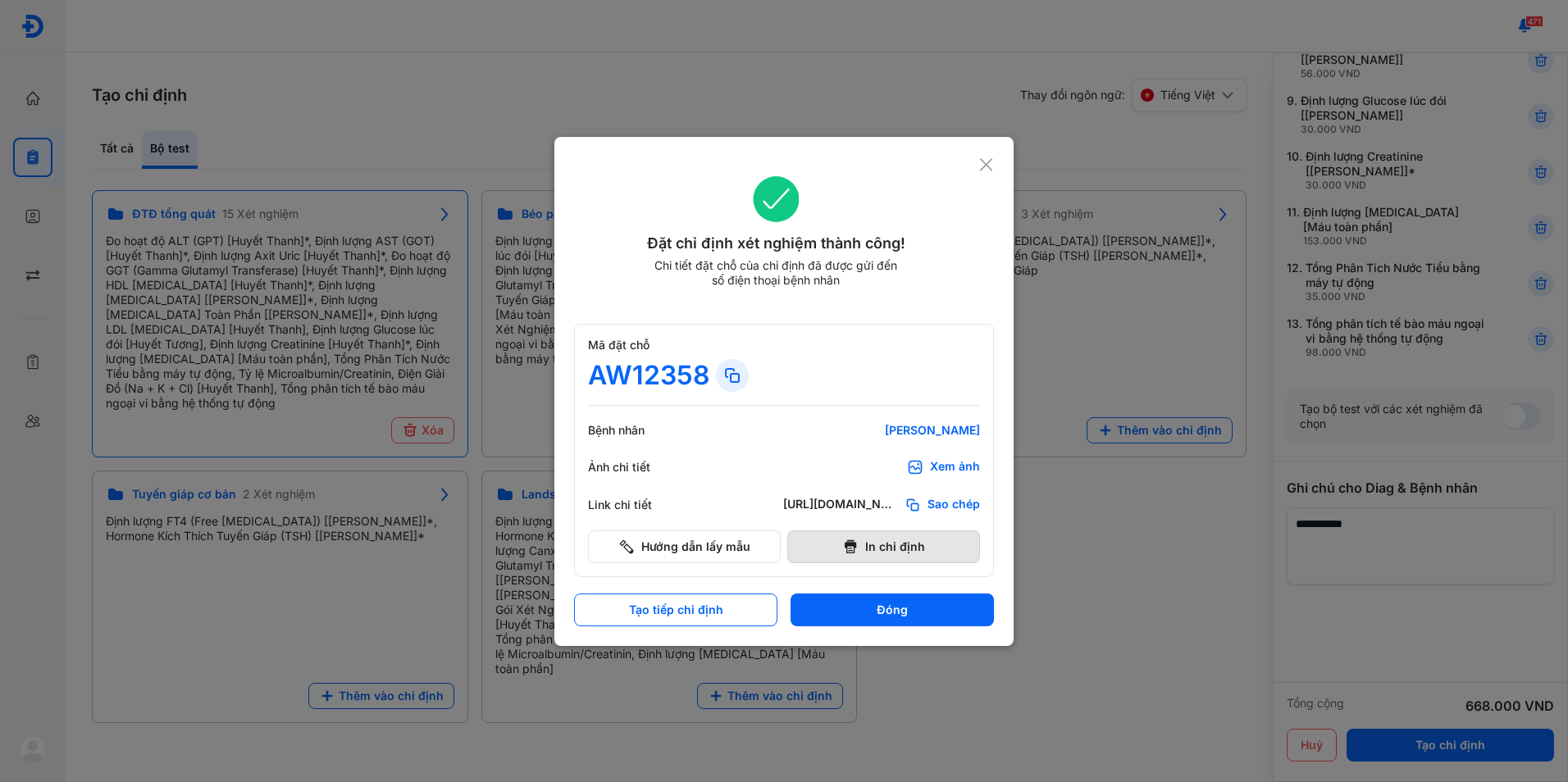
click at [875, 544] on button "In chỉ định" at bounding box center [883, 547] width 193 height 33
click at [983, 168] on use at bounding box center [986, 164] width 12 height 12
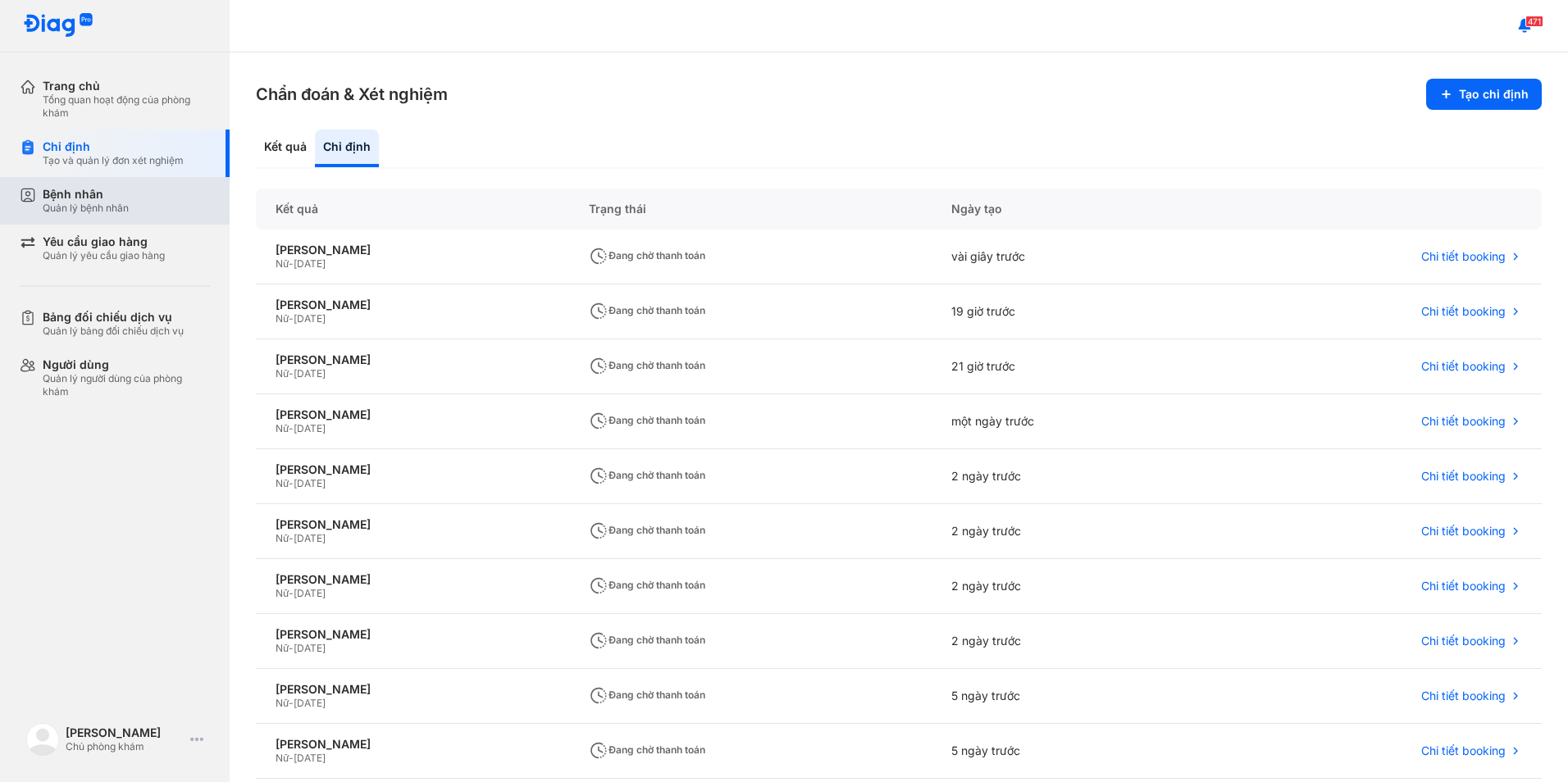
click at [113, 207] on div "Quản lý bệnh nhân" at bounding box center [85, 208] width 86 height 13
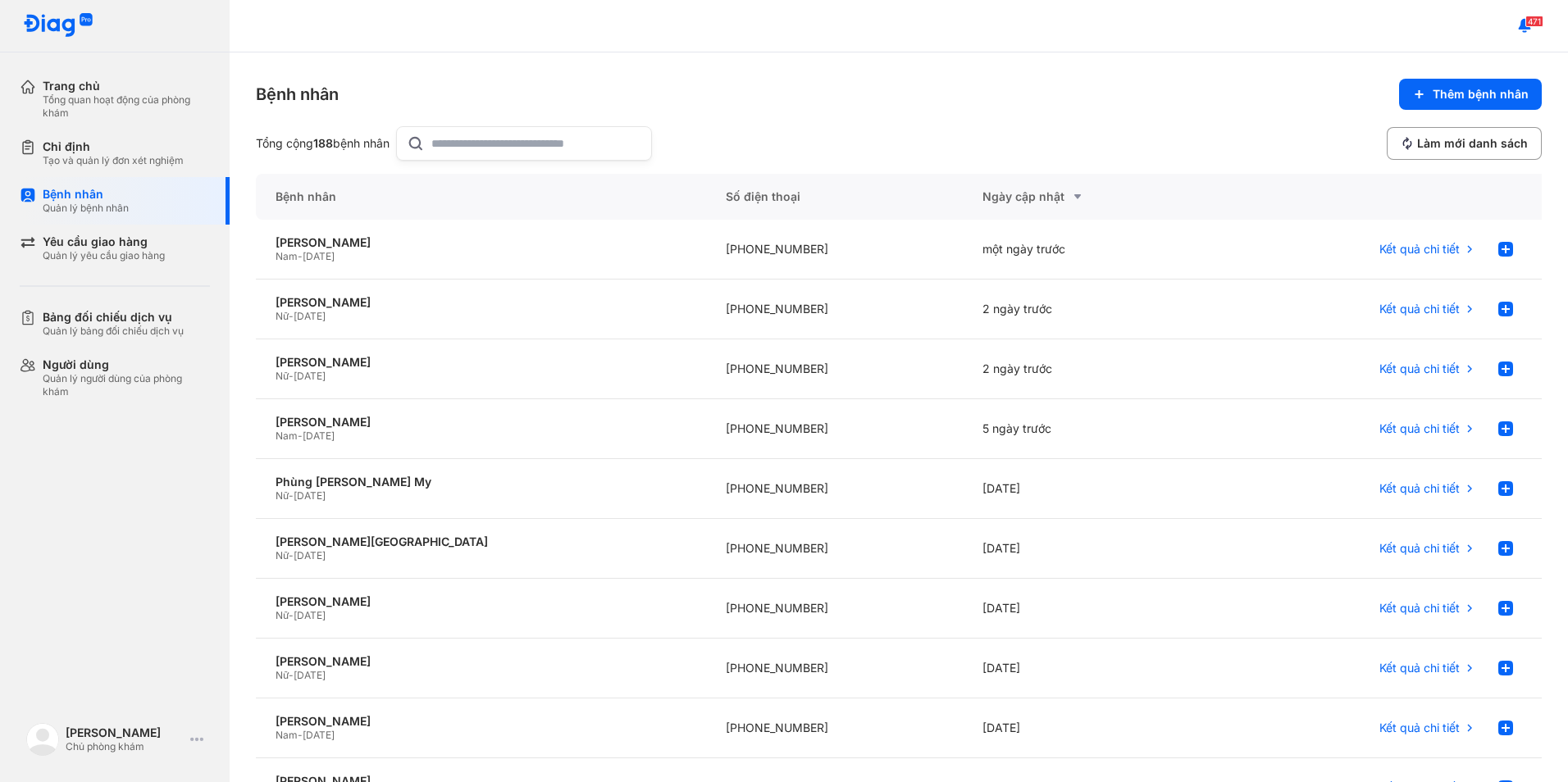
click at [543, 140] on input "text" at bounding box center [536, 143] width 210 height 33
click at [96, 209] on div "Quản lý bệnh nhân" at bounding box center [85, 208] width 86 height 13
click at [68, 152] on div "Chỉ định" at bounding box center [112, 147] width 141 height 15
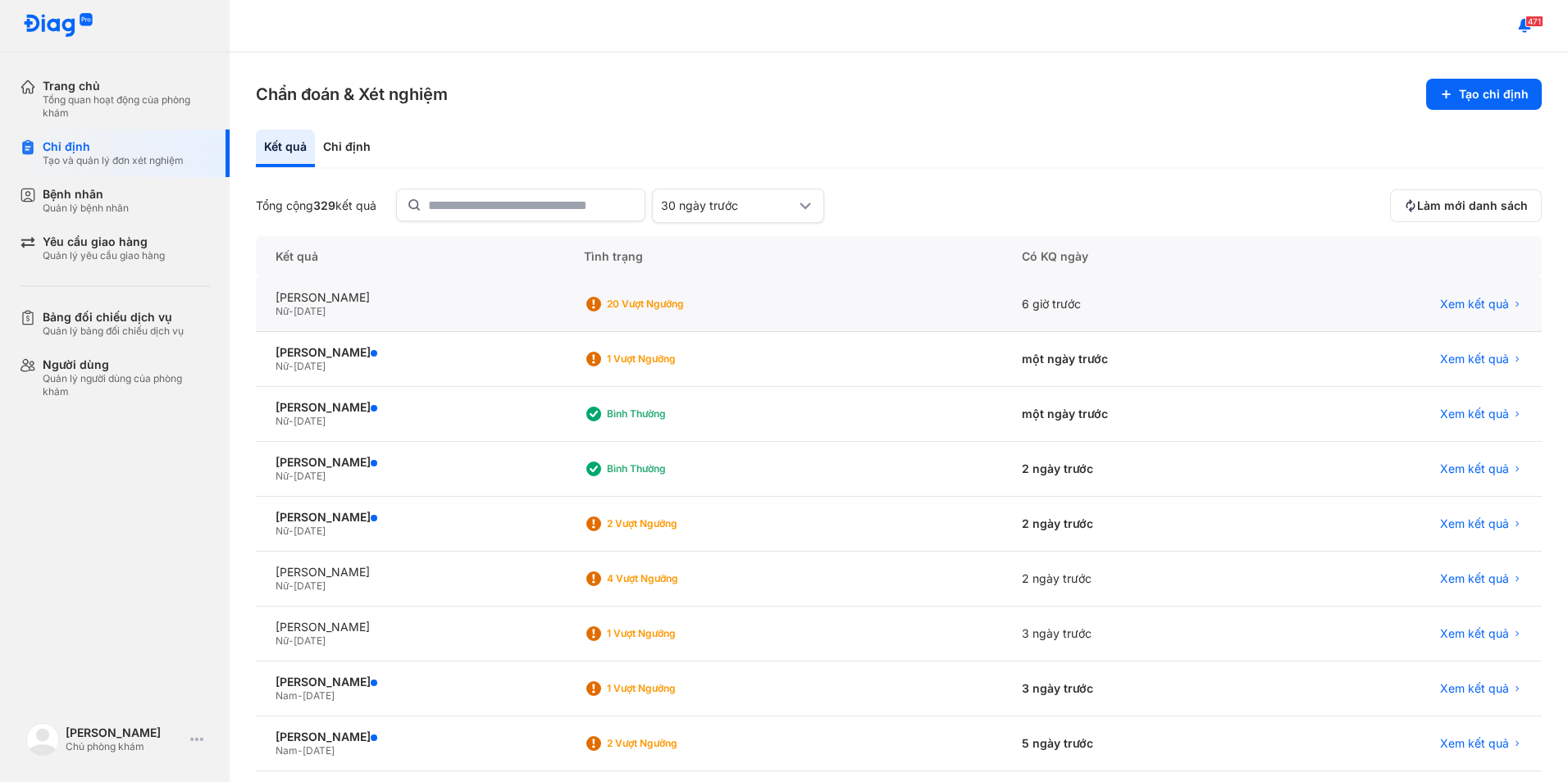
click at [355, 290] on div "HỒ THỊ MỸ HẠNH Nữ - 13/03/1979" at bounding box center [410, 304] width 308 height 55
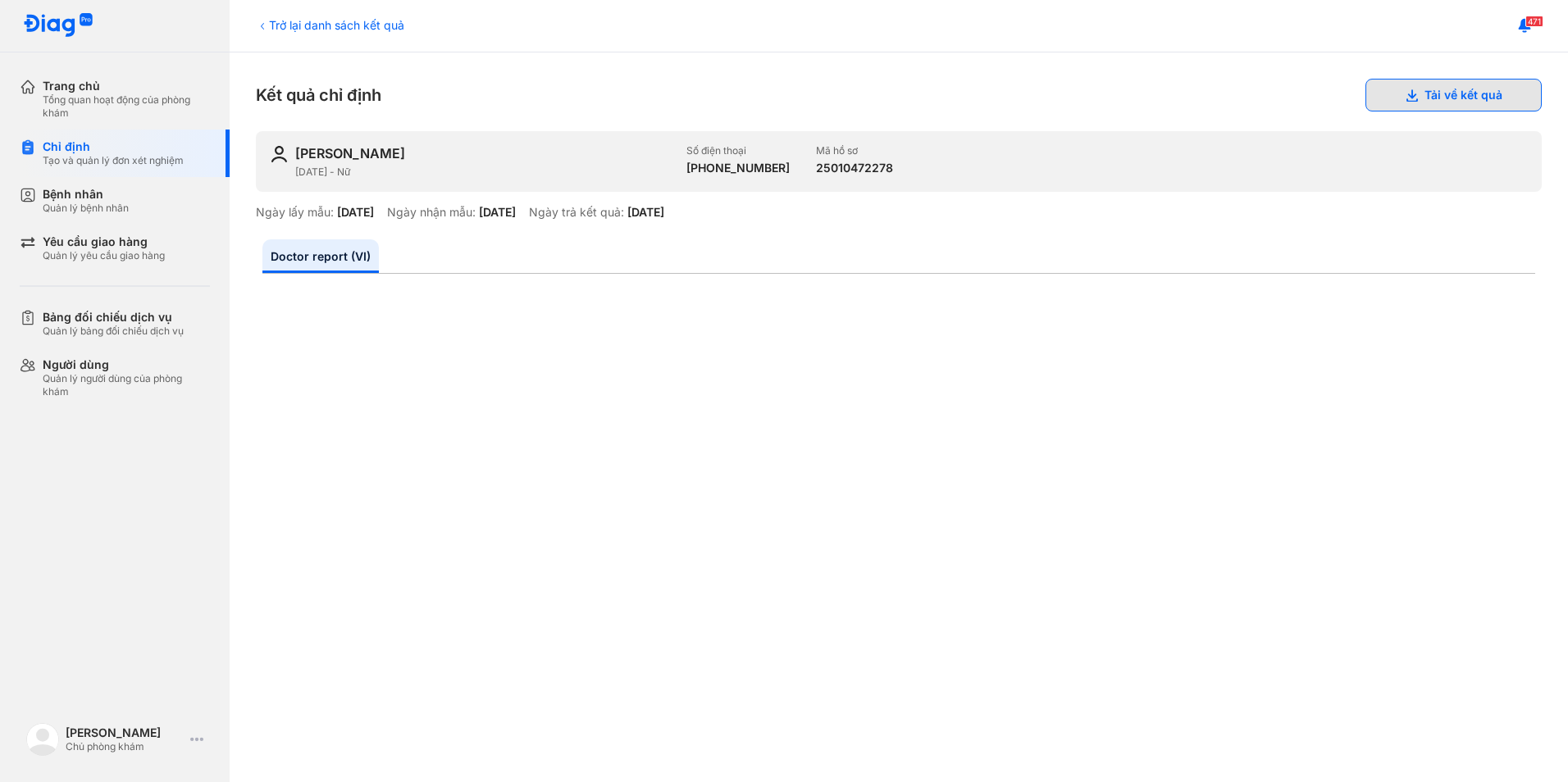
click at [1457, 92] on button "Tải về kết quả" at bounding box center [1453, 95] width 176 height 33
click at [294, 18] on div "Trở lại danh sách kết quả" at bounding box center [330, 25] width 149 height 17
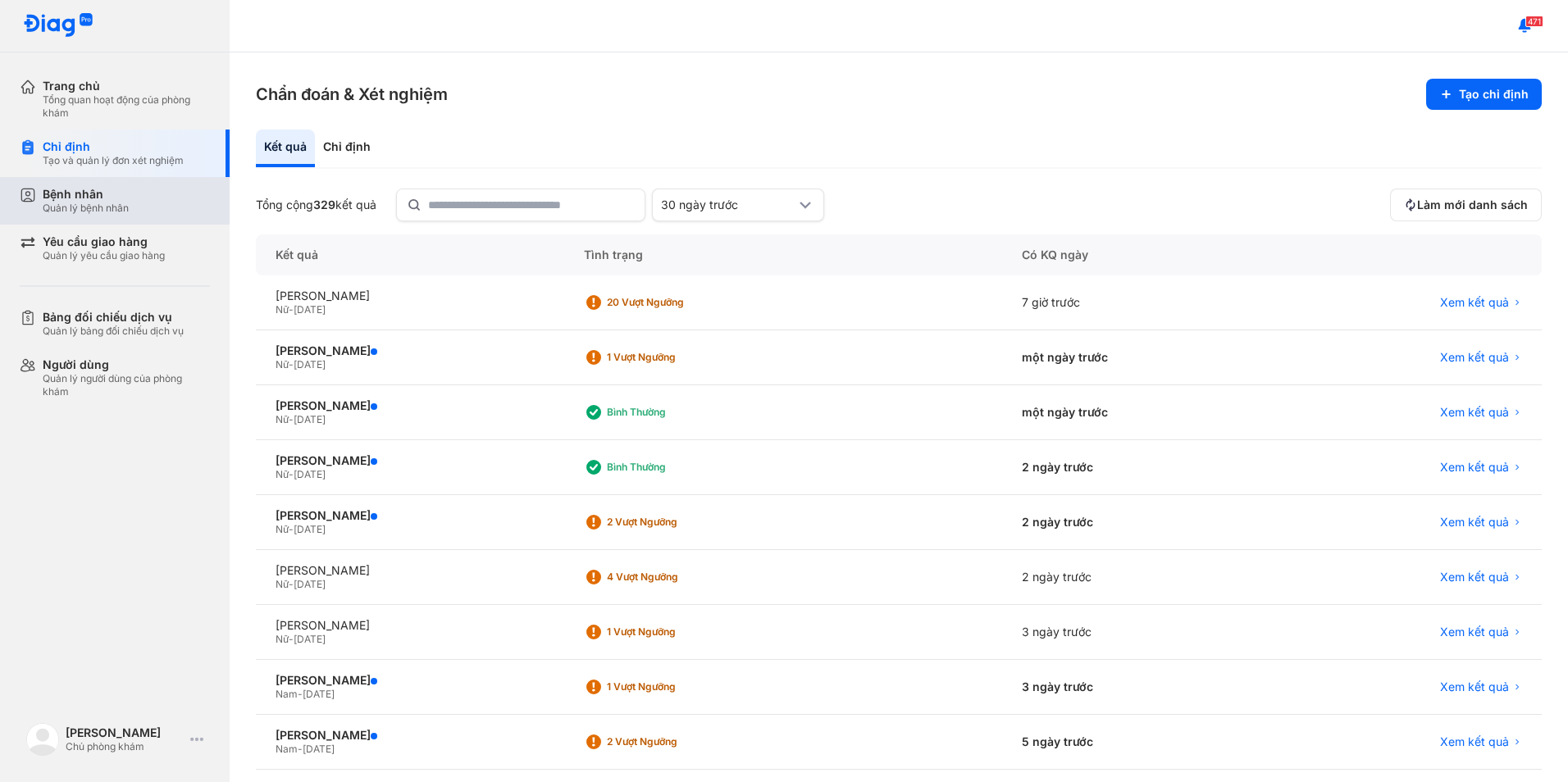
click at [94, 201] on div "Bệnh nhân" at bounding box center [85, 194] width 86 height 15
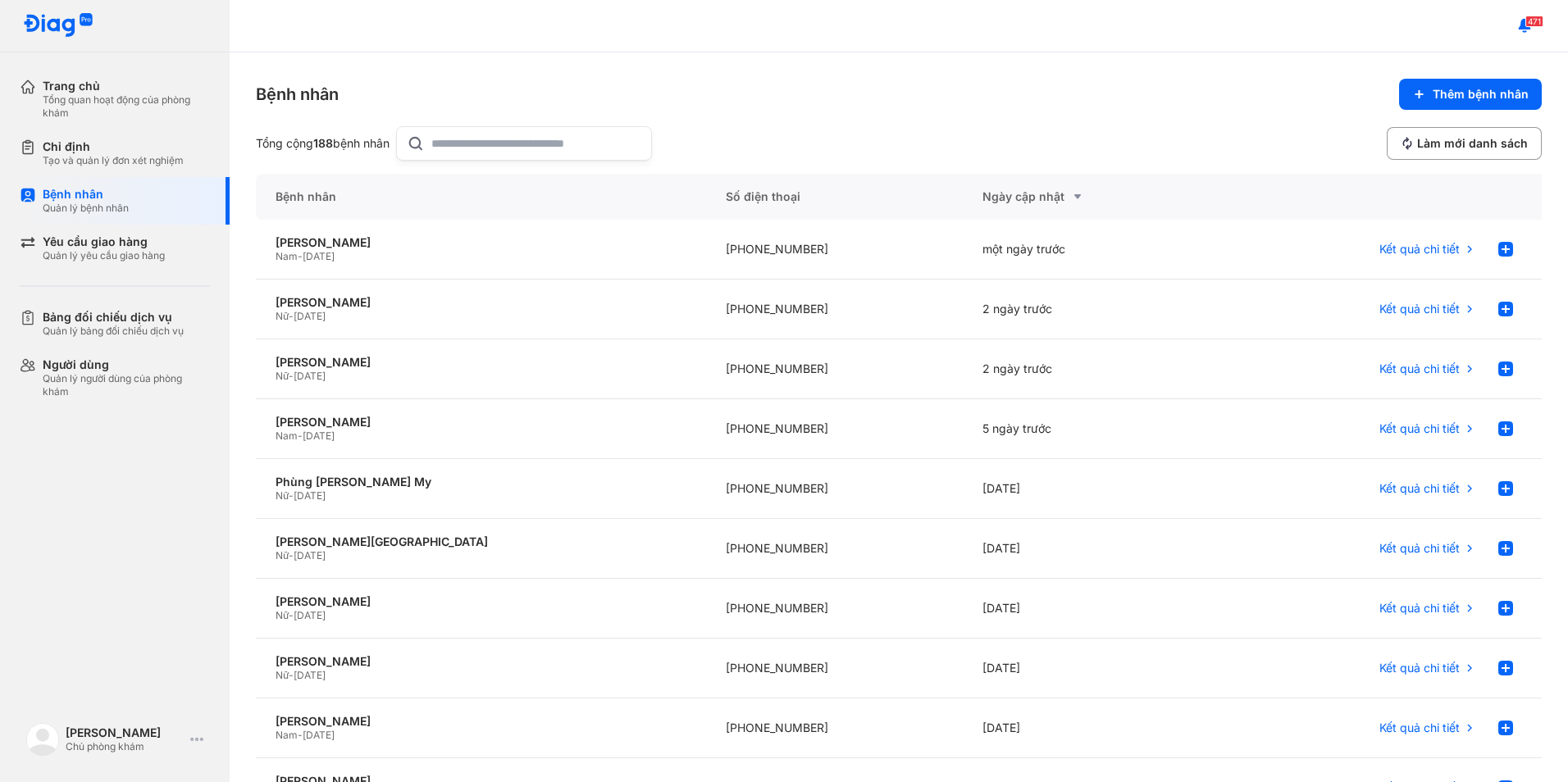
click at [535, 147] on input "text" at bounding box center [536, 143] width 210 height 33
drag, startPoint x: 468, startPoint y: 136, endPoint x: 414, endPoint y: 154, distance: 56.9
click at [414, 154] on div "****" at bounding box center [519, 143] width 256 height 34
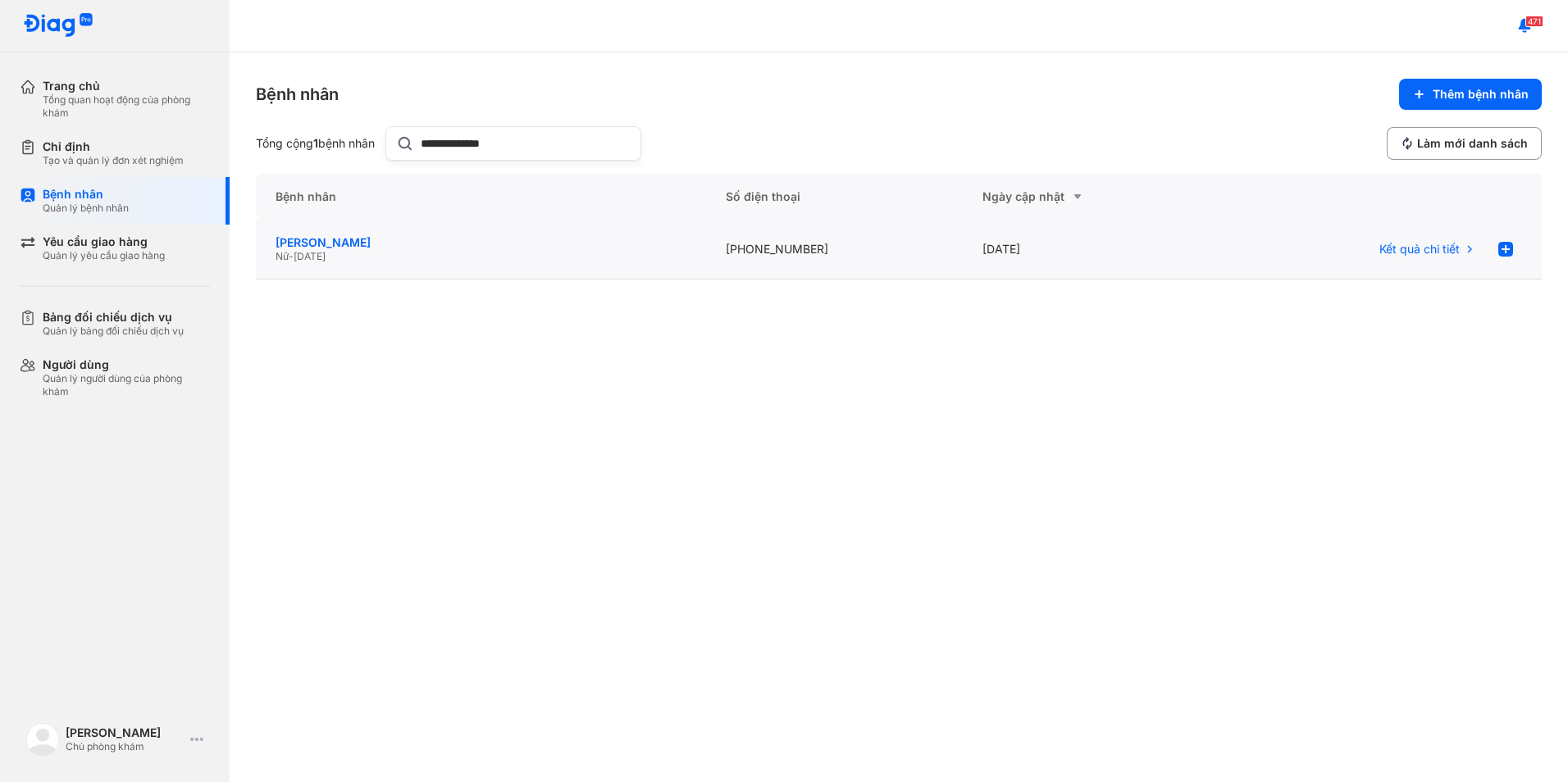
type input "**********"
click at [344, 236] on div "[PERSON_NAME]" at bounding box center [481, 242] width 411 height 15
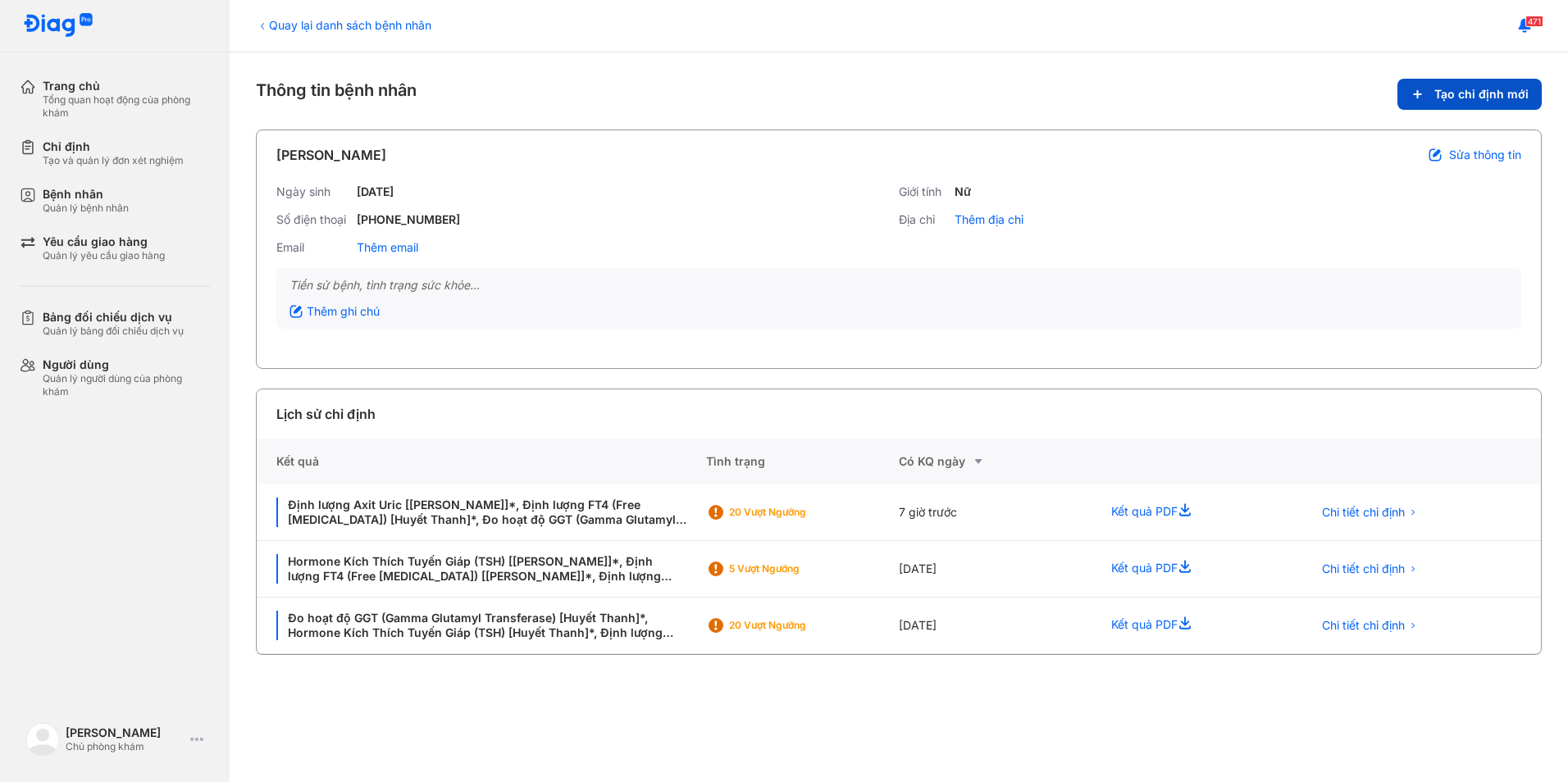
click at [1442, 94] on span "Tạo chỉ định mới" at bounding box center [1481, 94] width 95 height 15
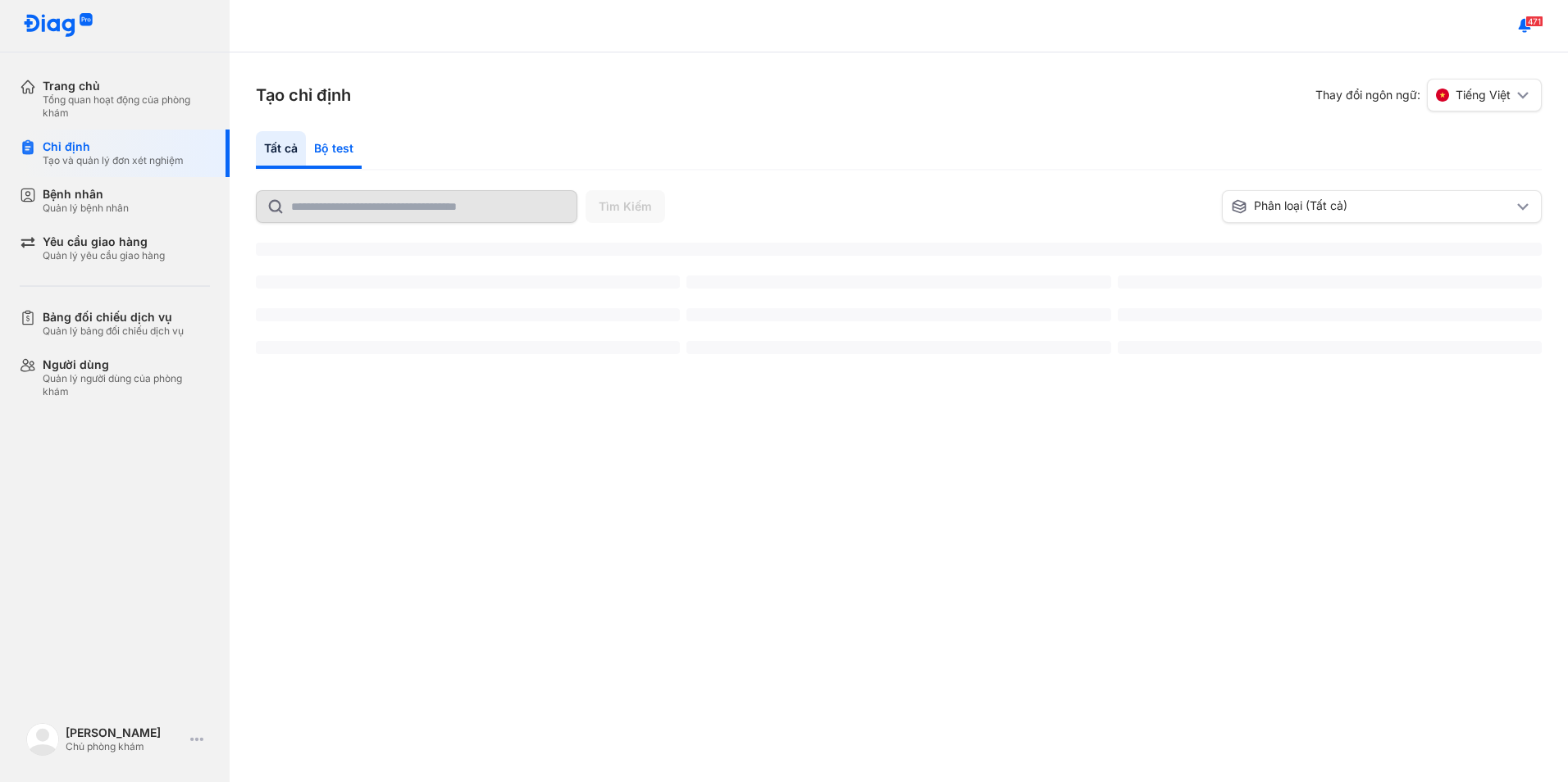
click at [336, 142] on div "Bộ test" at bounding box center [334, 150] width 56 height 37
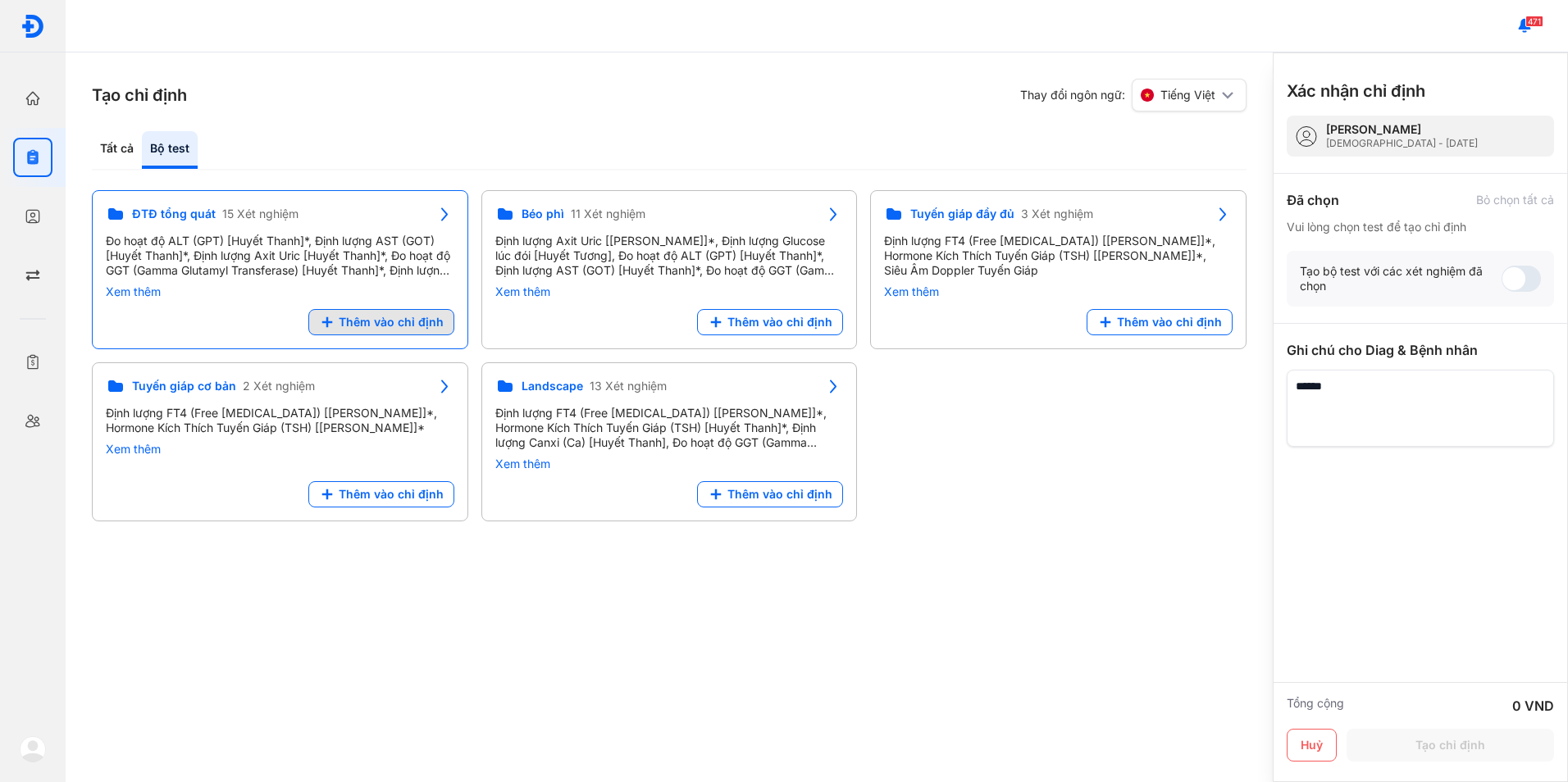
click at [428, 328] on span "Thêm vào chỉ định" at bounding box center [391, 322] width 105 height 15
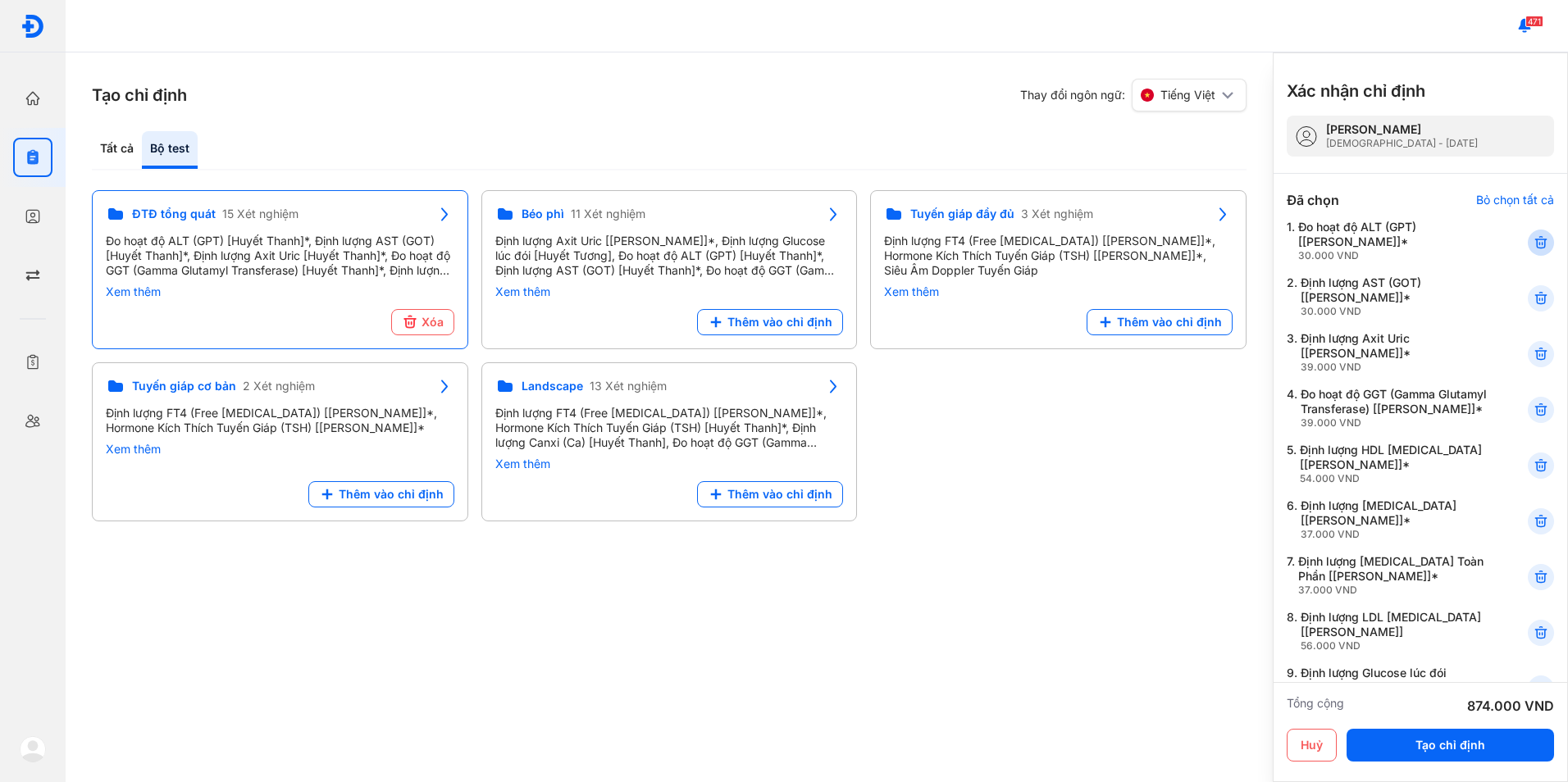
click at [1533, 236] on icon at bounding box center [1540, 242] width 17 height 17
click at [1535, 302] on use at bounding box center [1540, 298] width 12 height 12
click at [1533, 302] on icon at bounding box center [1540, 298] width 17 height 17
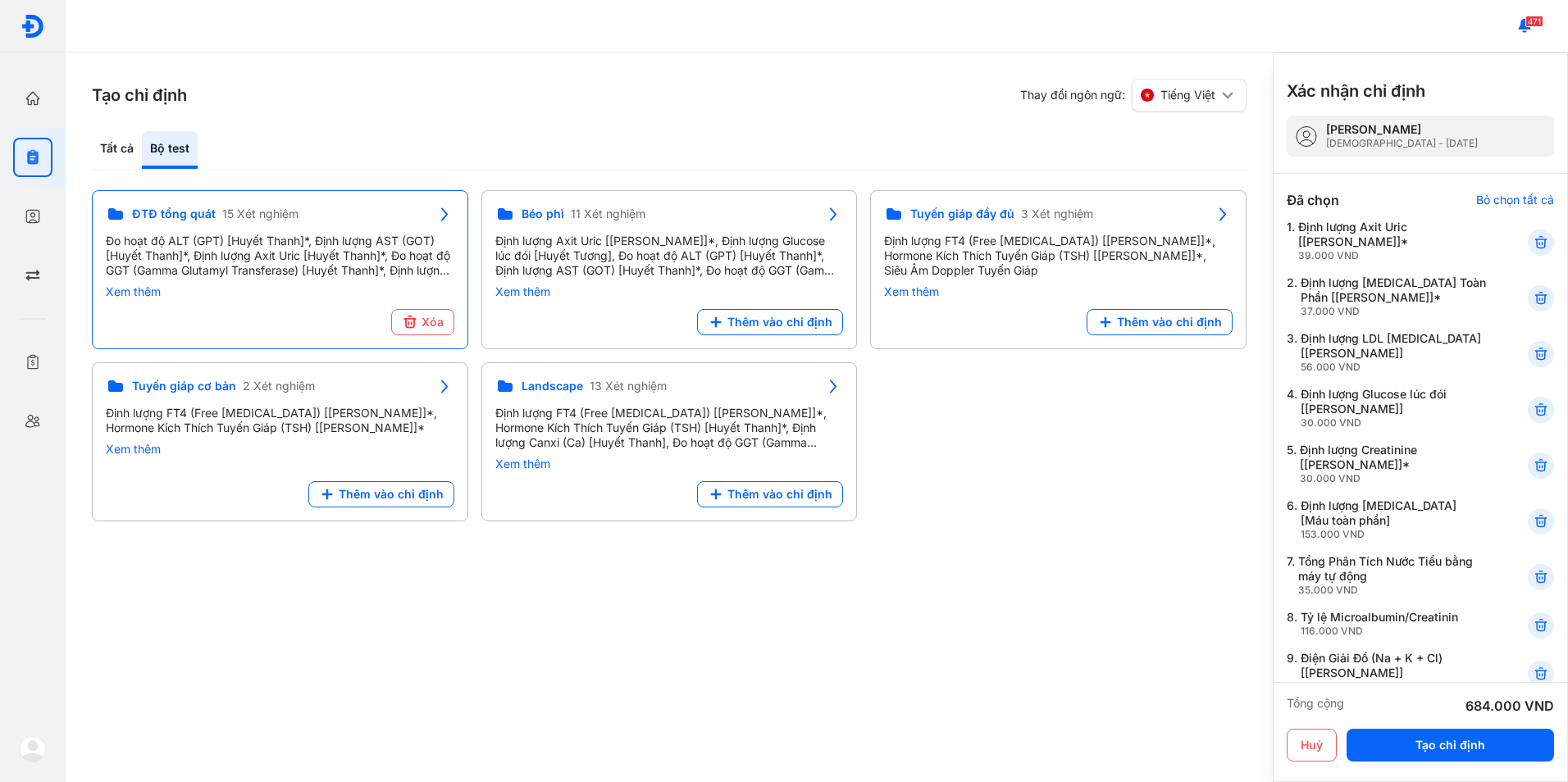
click at [1533, 302] on icon at bounding box center [1540, 298] width 17 height 17
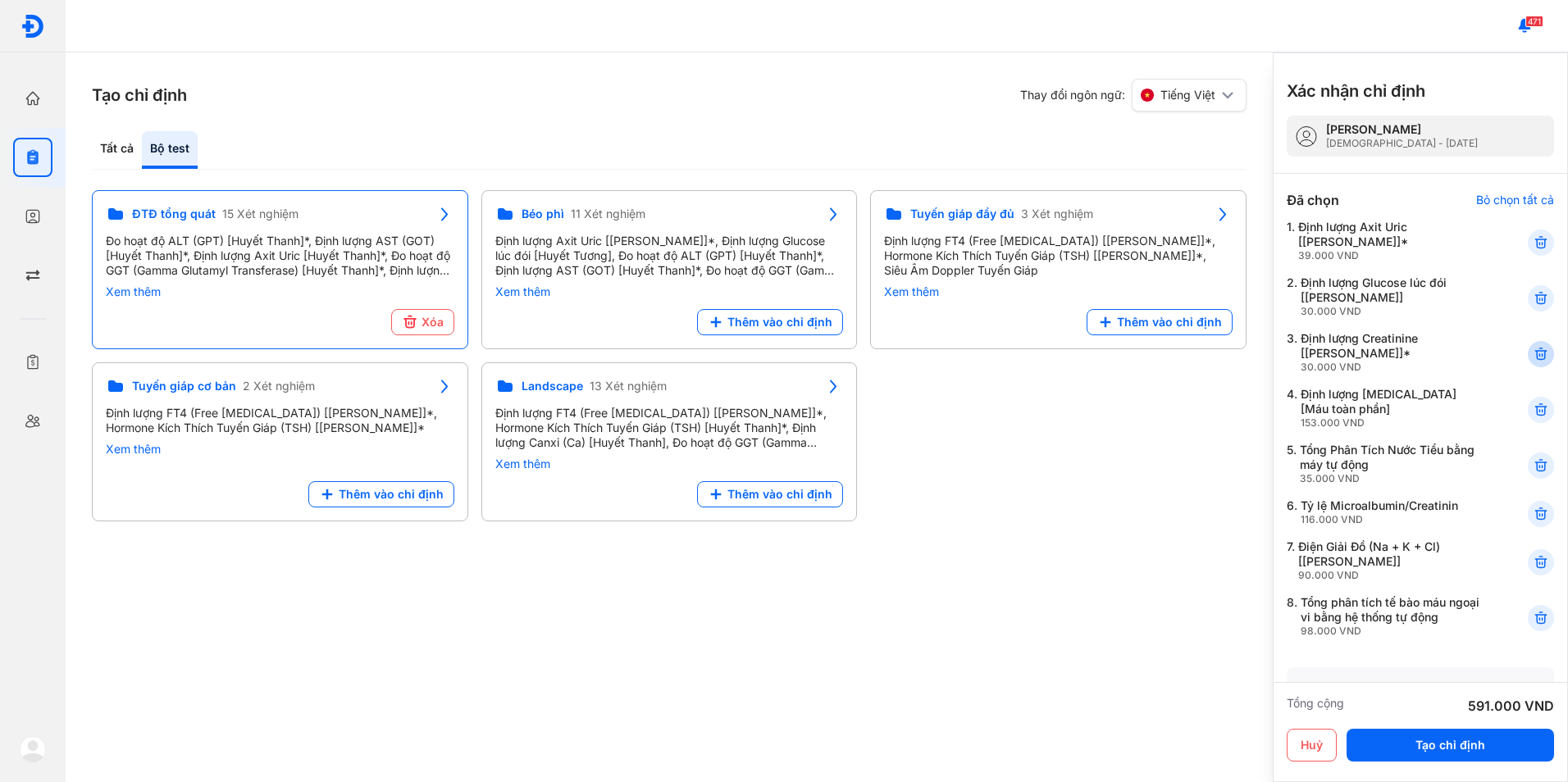
click at [1528, 355] on div at bounding box center [1540, 354] width 27 height 27
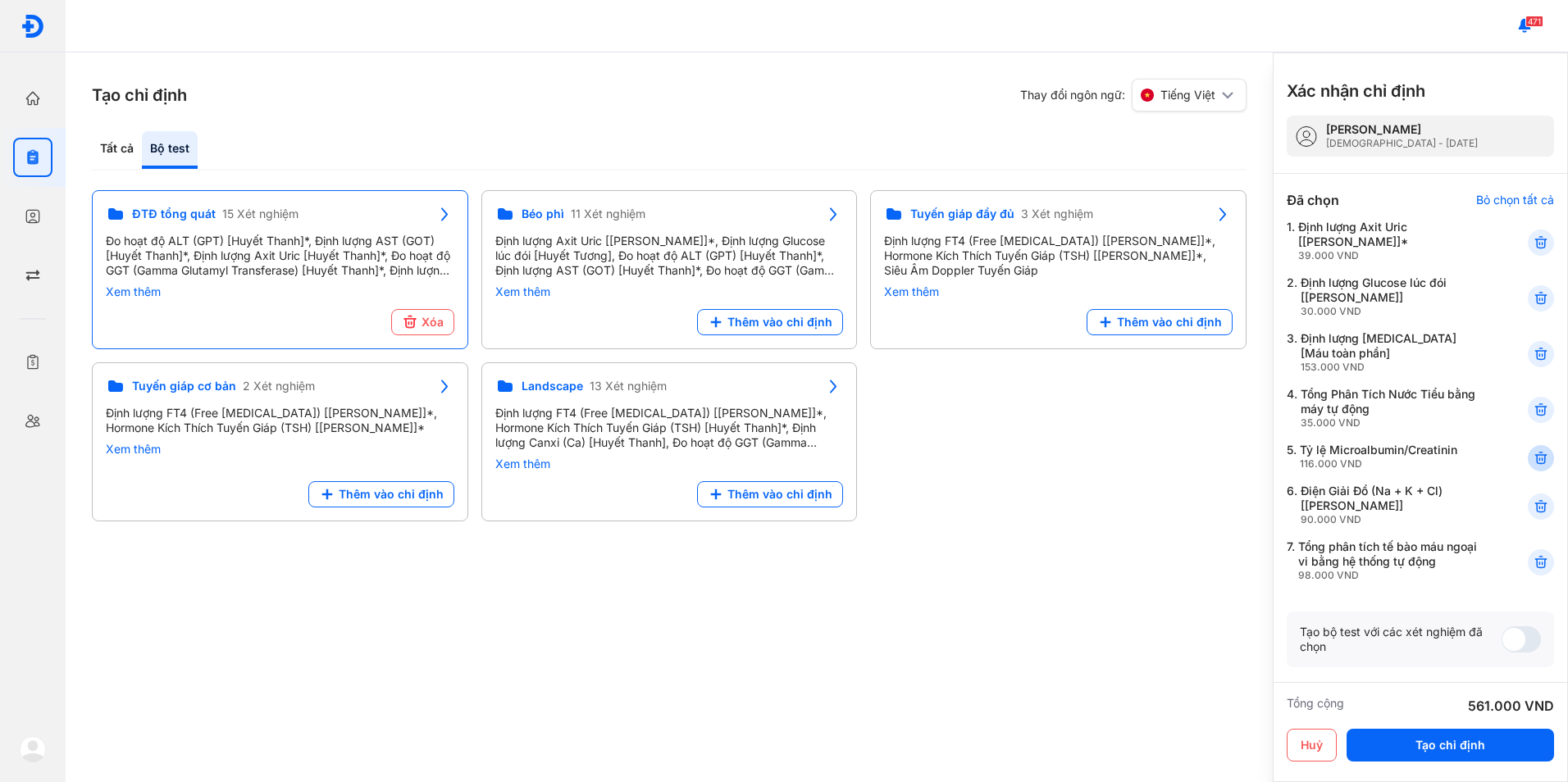
click at [1535, 462] on use at bounding box center [1540, 459] width 12 height 12
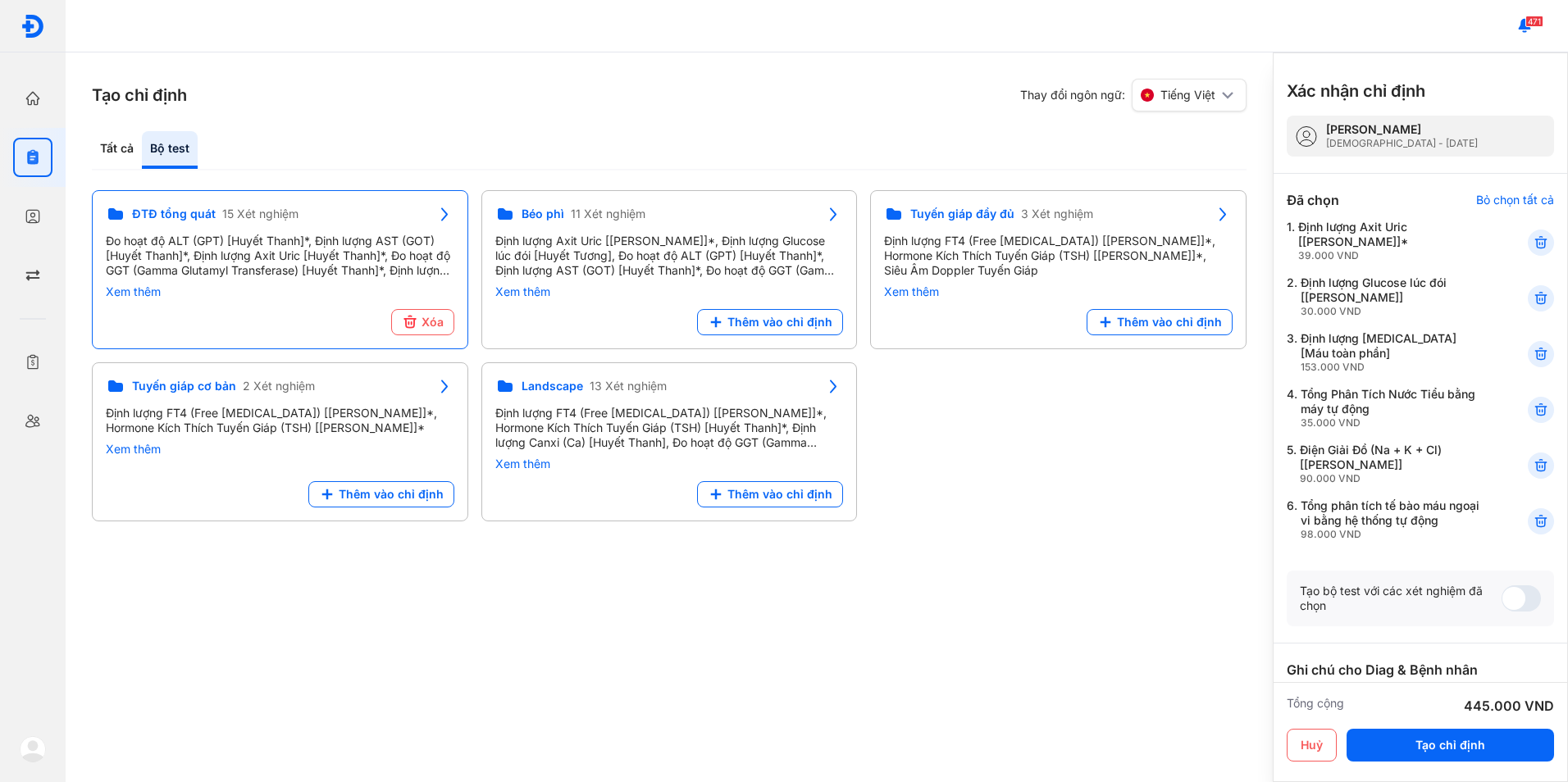
click at [1533, 462] on icon at bounding box center [1540, 466] width 17 height 17
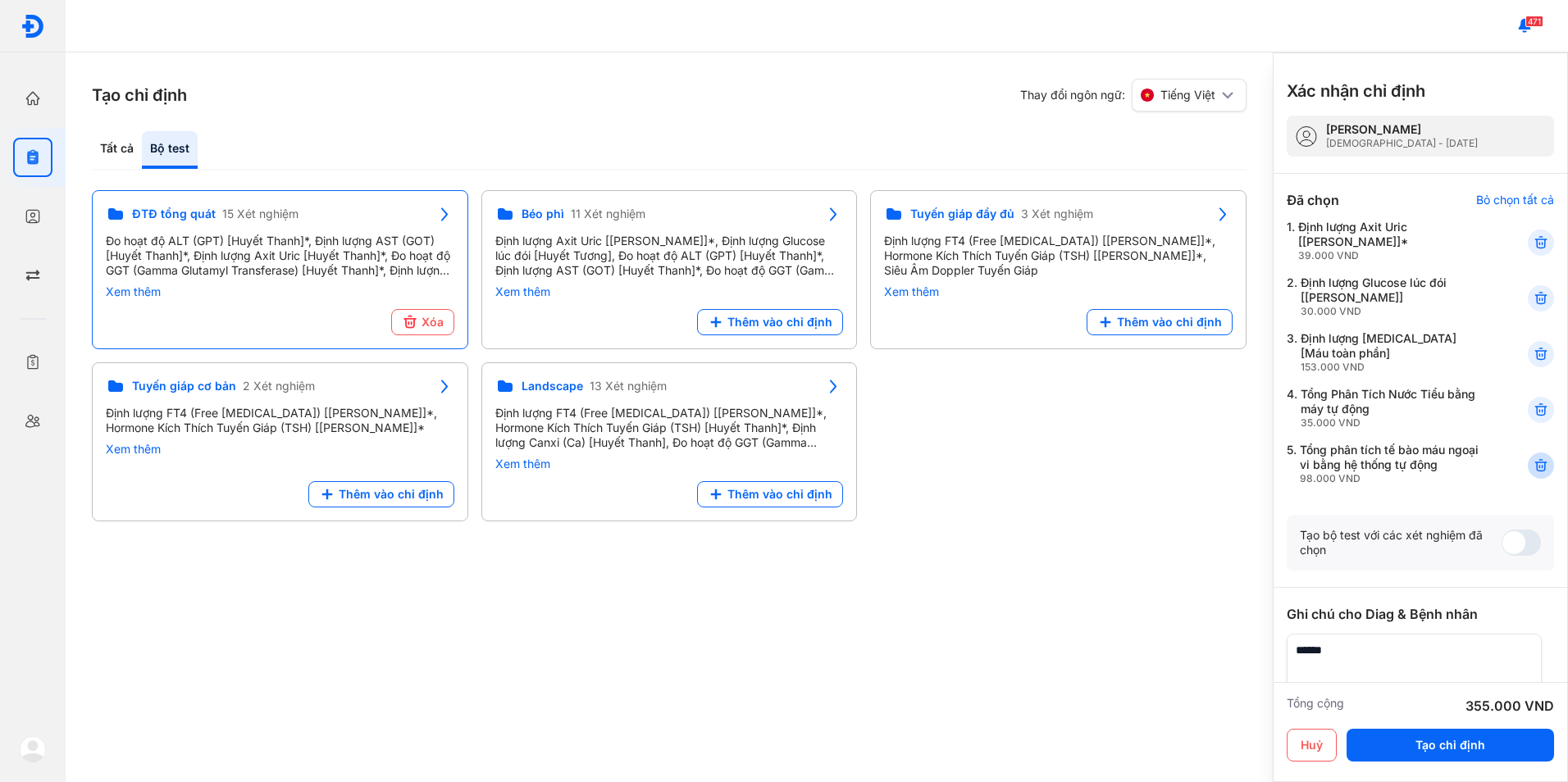
click at [1535, 472] on use at bounding box center [1540, 466] width 12 height 12
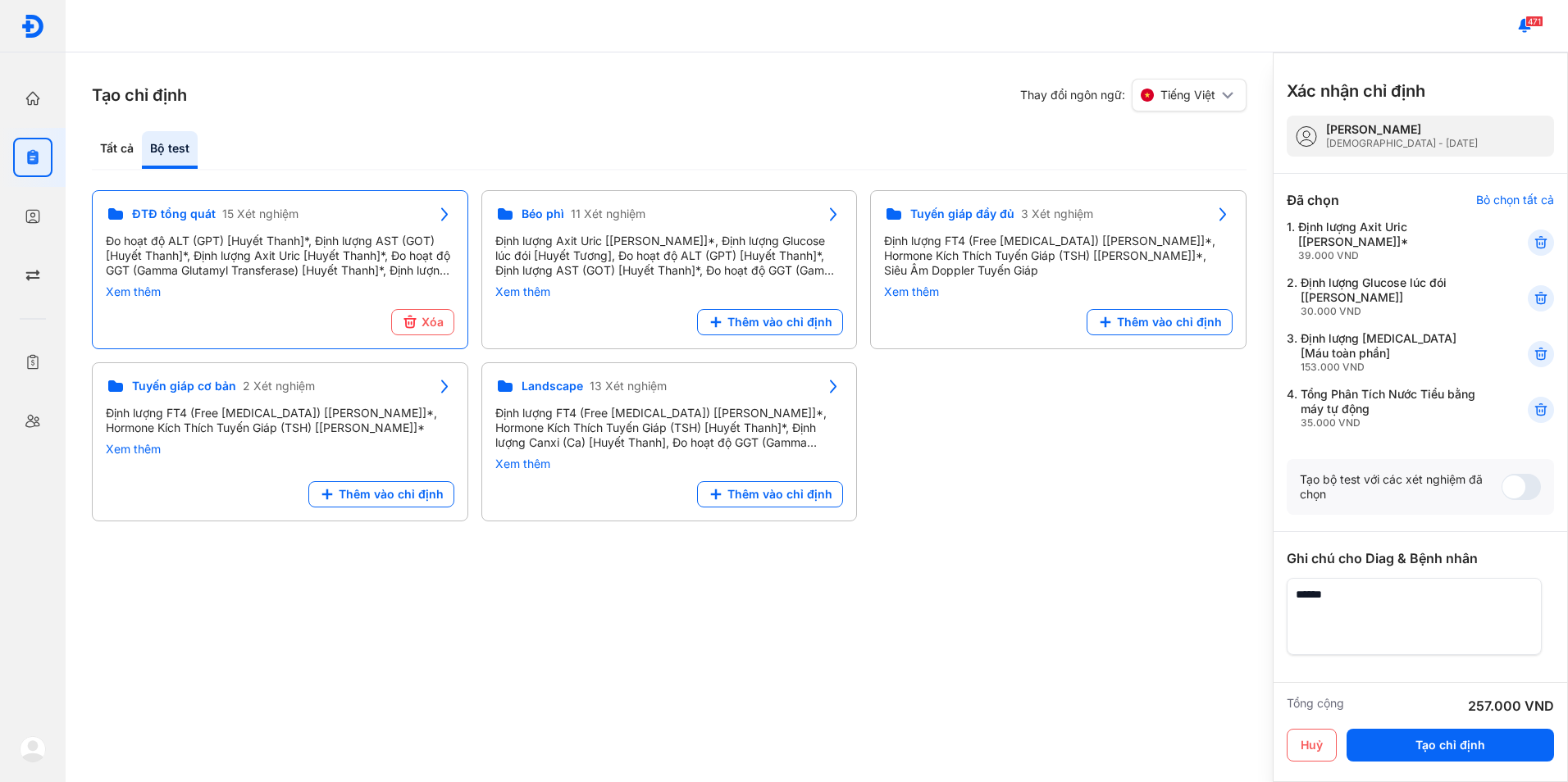
click at [1367, 609] on textarea at bounding box center [1413, 617] width 255 height 77
type textarea "*"
click at [335, 487] on icon at bounding box center [327, 494] width 17 height 17
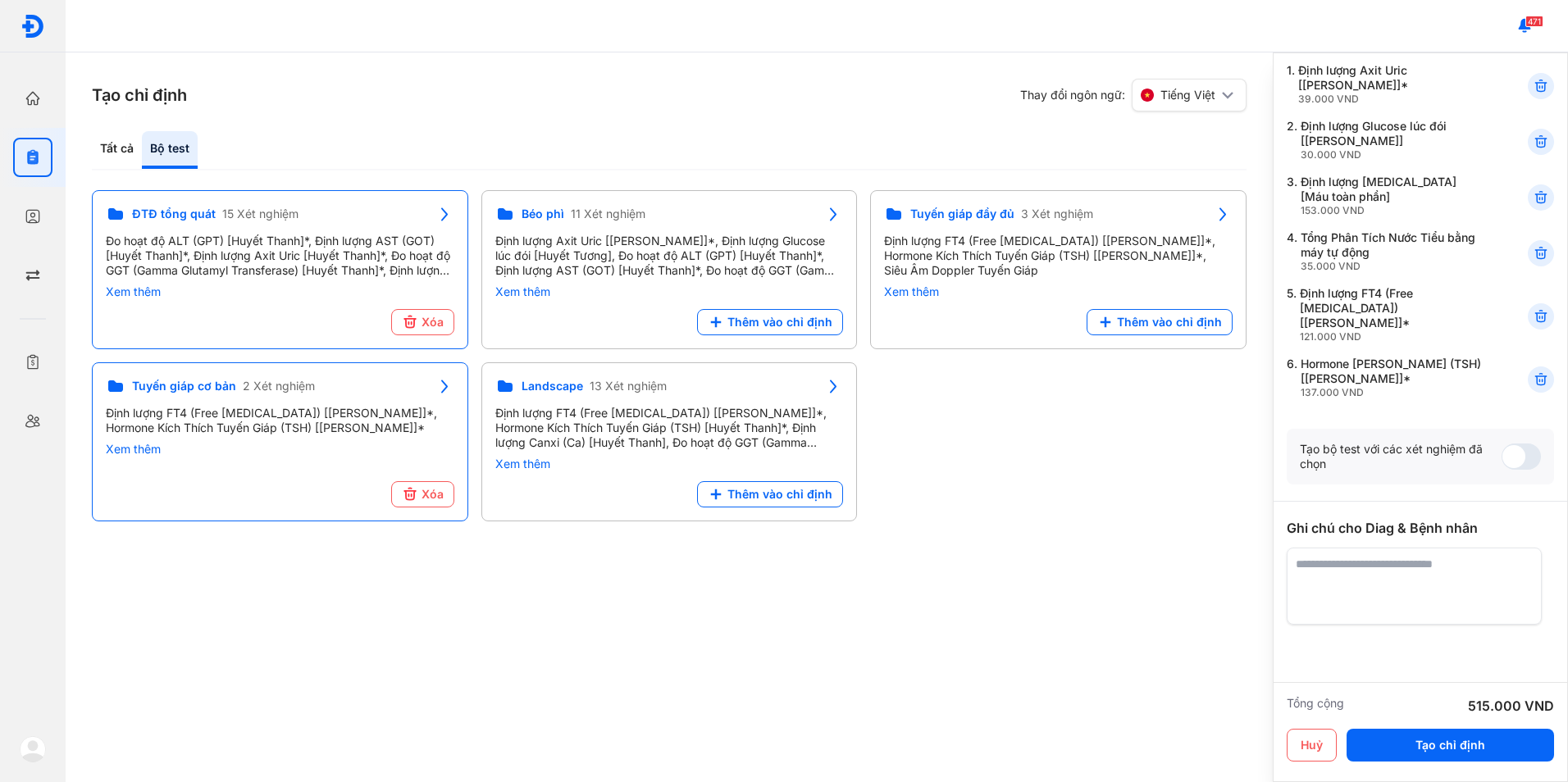
scroll to position [164, 0]
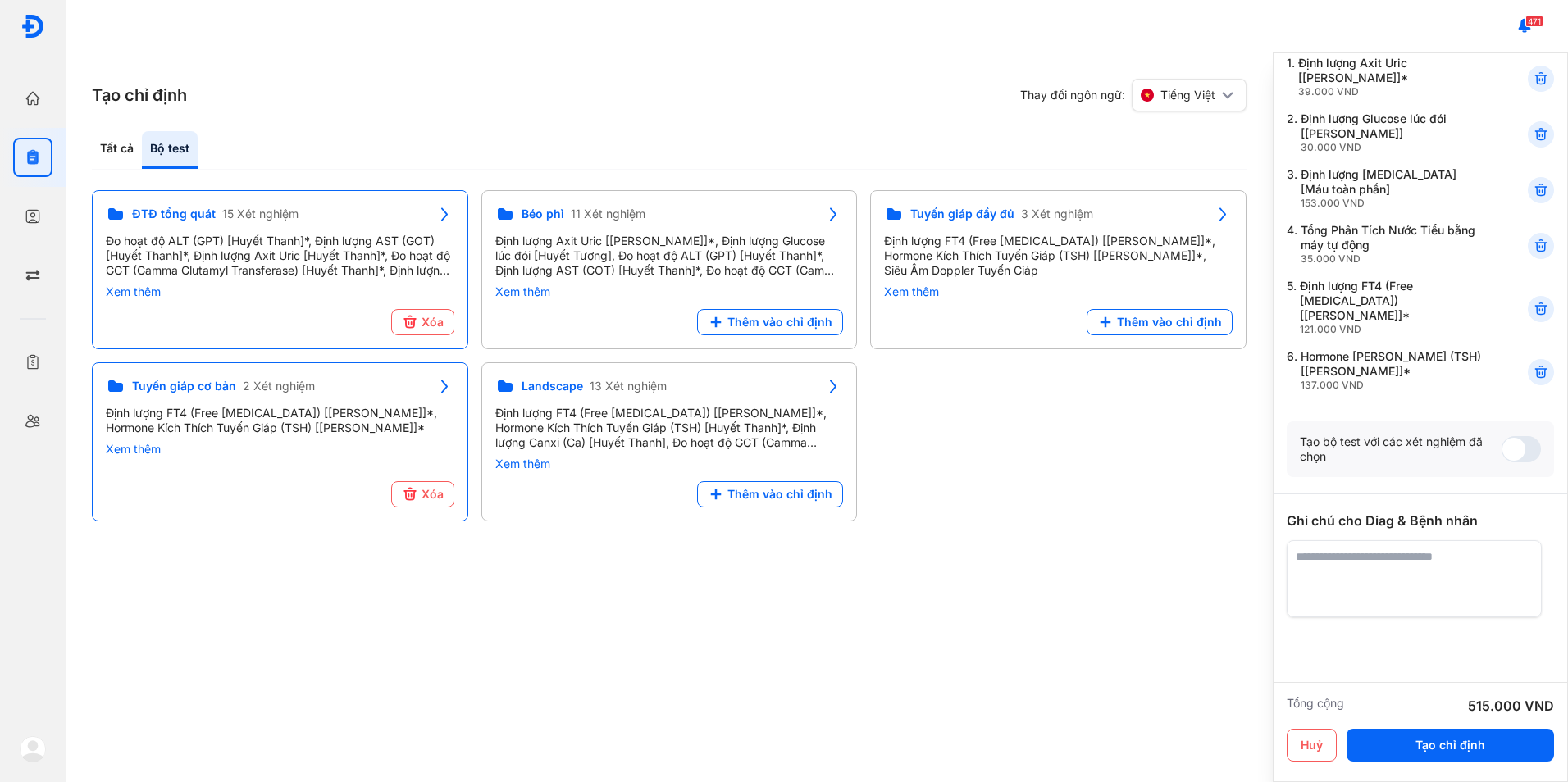
click at [1385, 575] on textarea at bounding box center [1413, 579] width 255 height 77
type textarea "**********"
click at [1429, 747] on button "Tạo chỉ định" at bounding box center [1450, 745] width 208 height 33
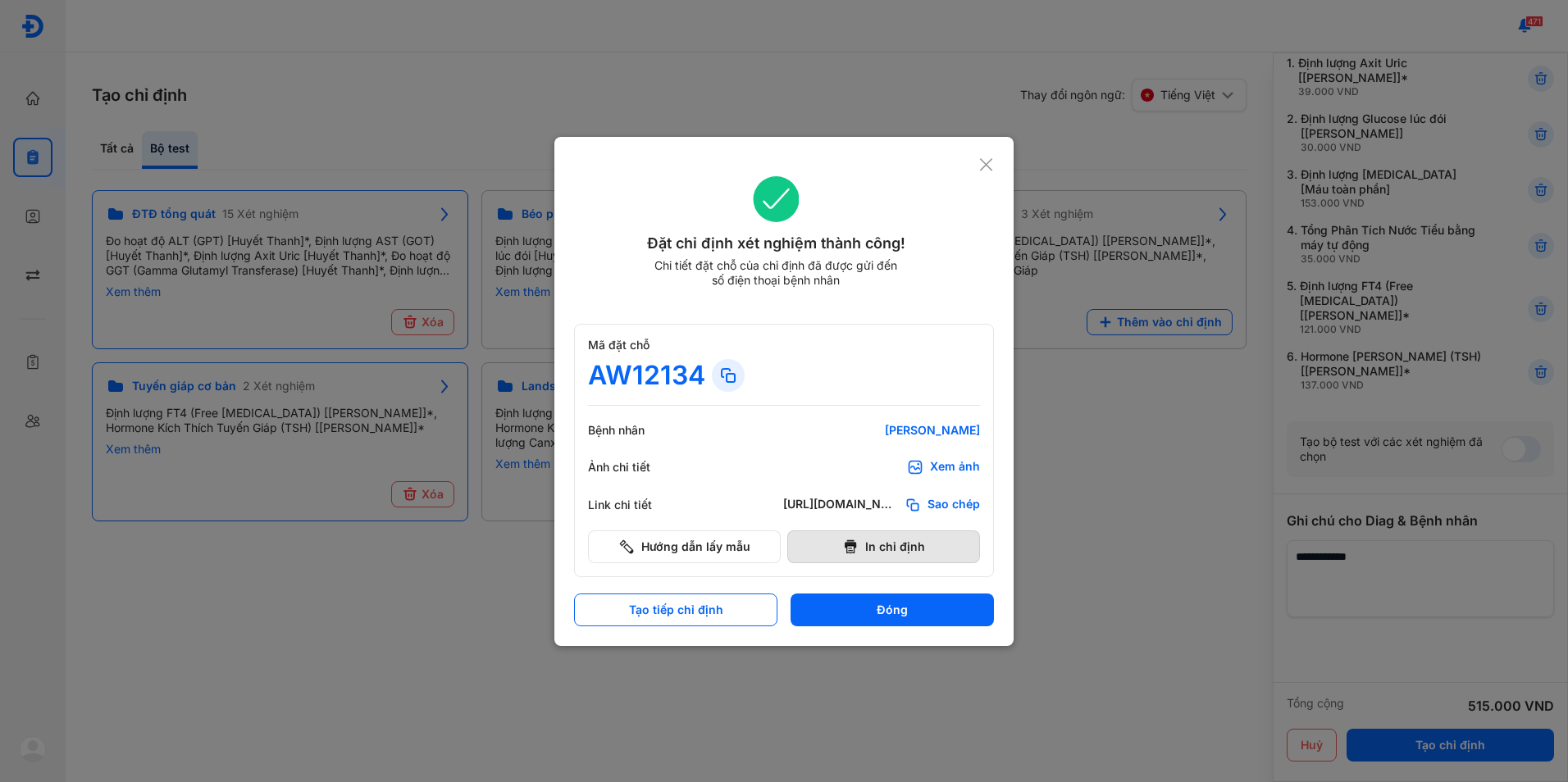
click at [872, 554] on button "In chỉ định" at bounding box center [883, 547] width 193 height 33
click at [978, 168] on icon at bounding box center [986, 164] width 16 height 17
